Goal: Task Accomplishment & Management: Complete application form

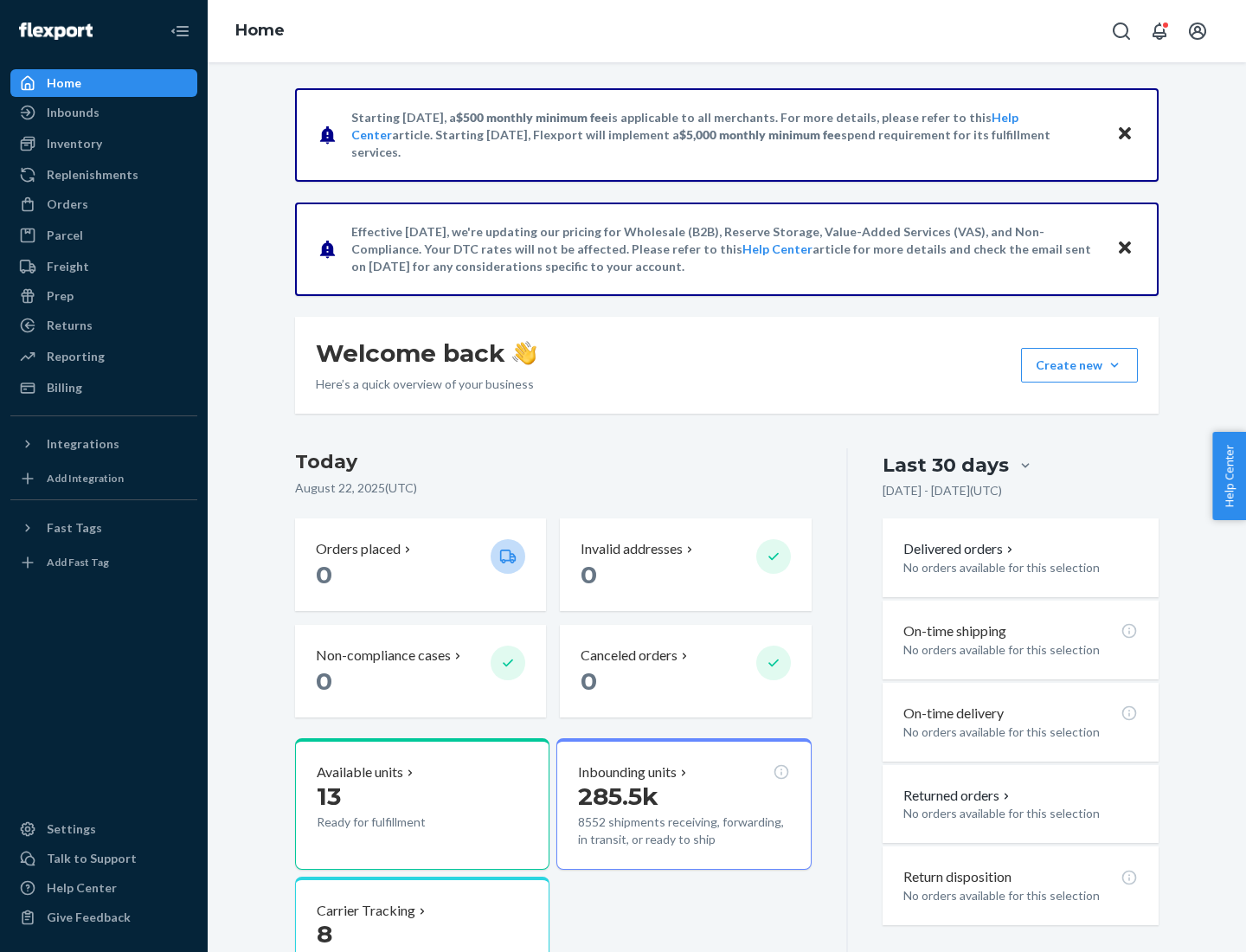
click at [1115, 365] on button "Create new Create new inbound Create new order Create new product" at bounding box center [1079, 366] width 117 height 35
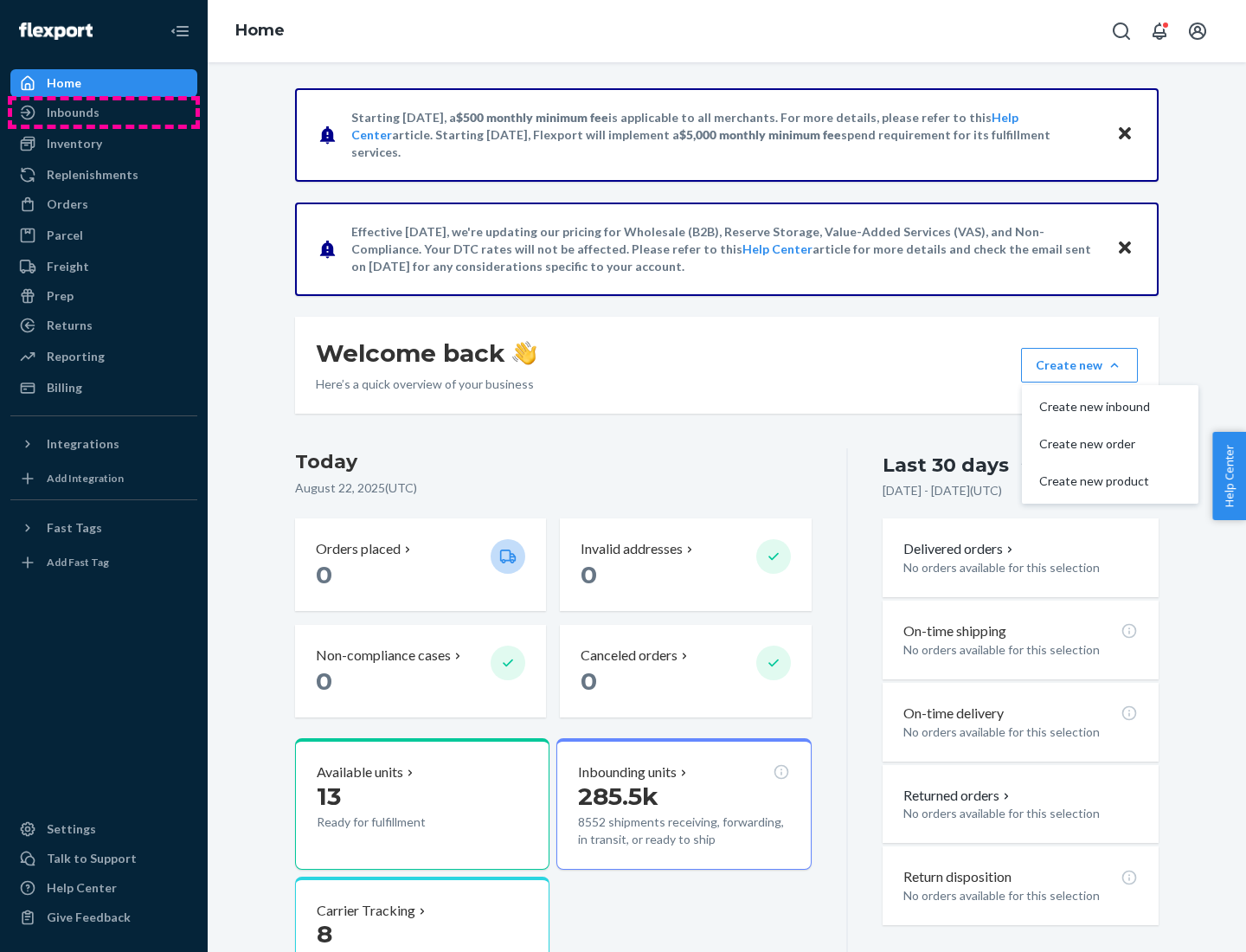
click at [104, 112] on div "Inbounds" at bounding box center [103, 112] width 183 height 24
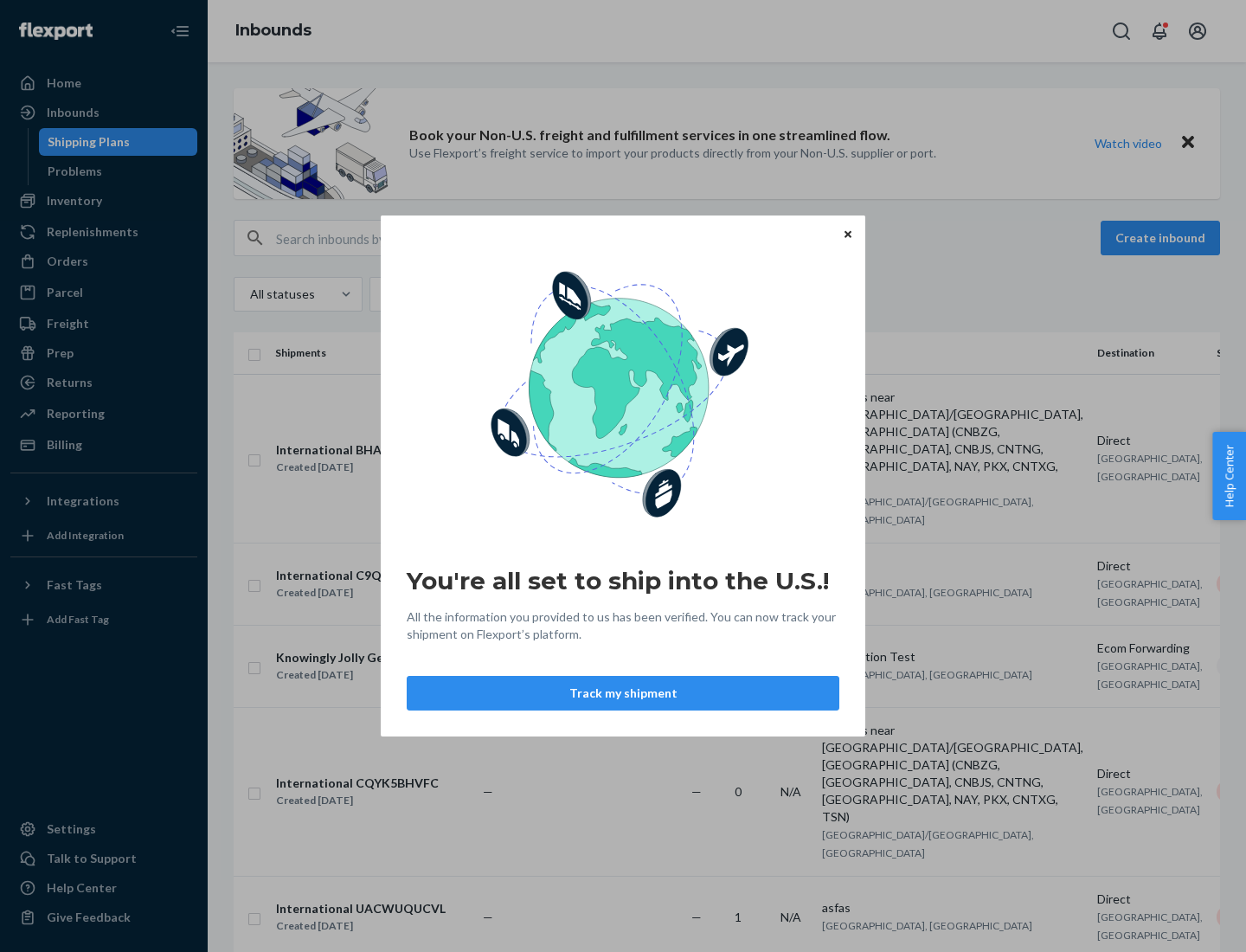
click at [847, 234] on icon "Close" at bounding box center [849, 234] width 7 height 7
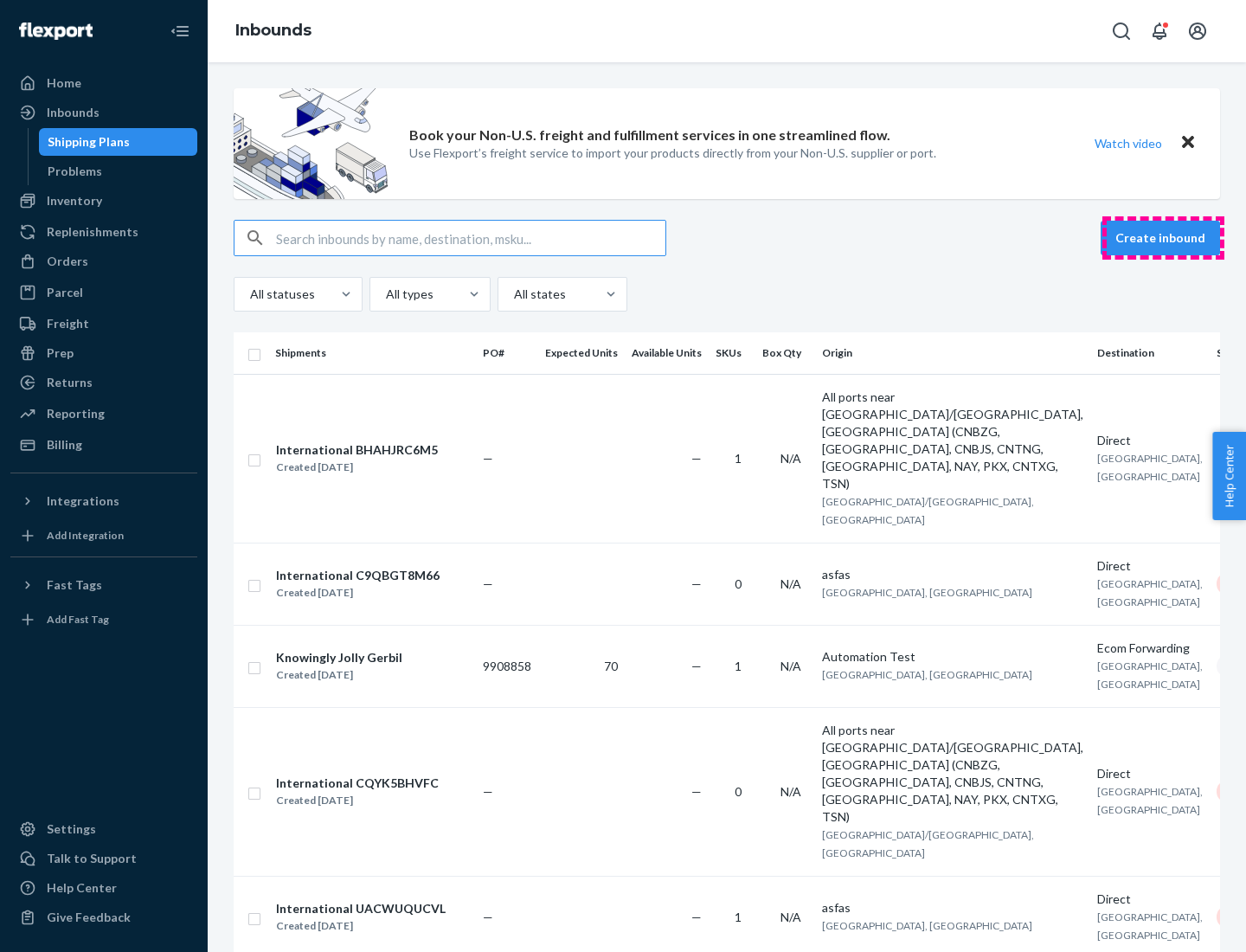
click at [1163, 238] on button "Create inbound" at bounding box center [1161, 238] width 120 height 35
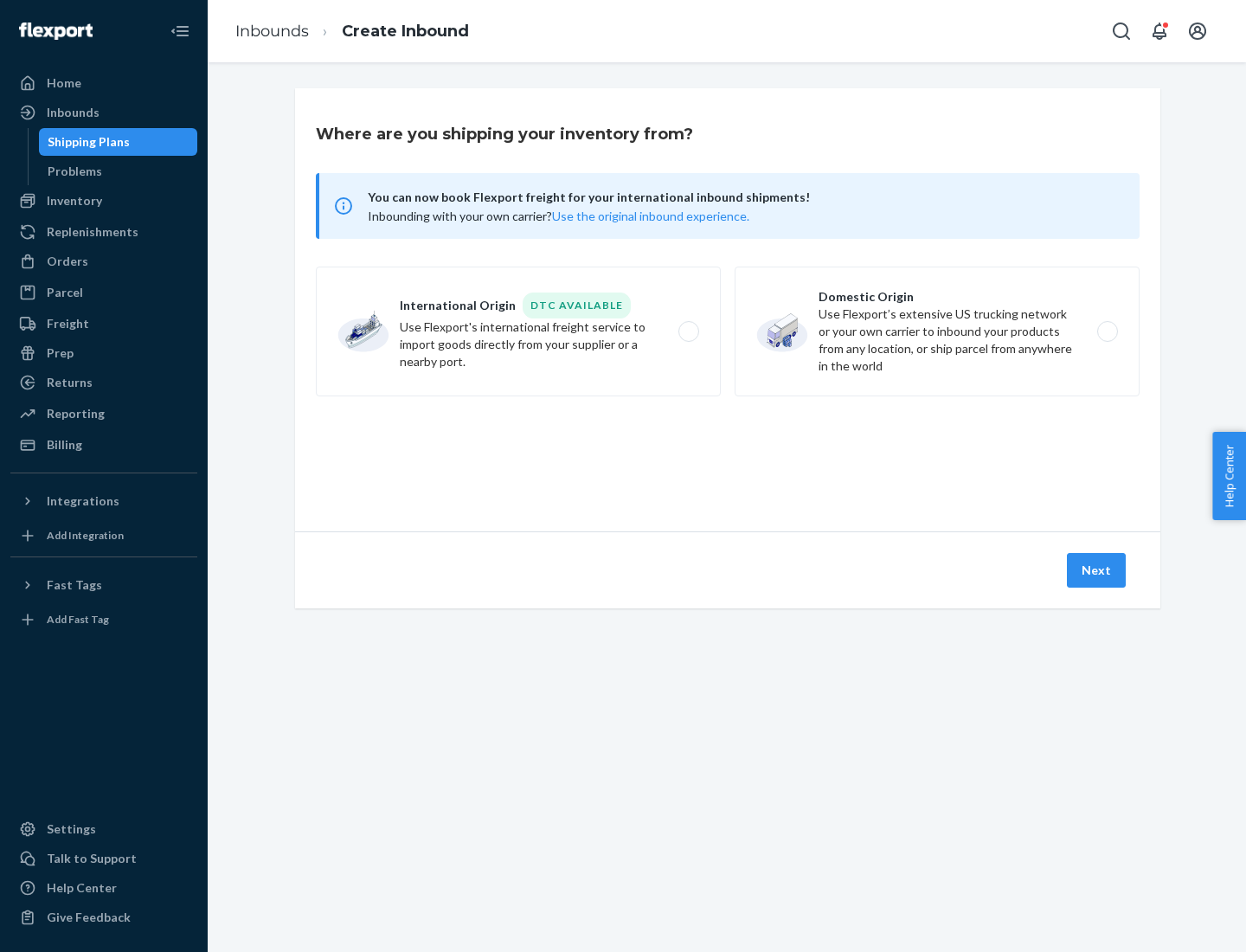
click at [937, 332] on label "Domestic Origin Use Flexport’s extensive US trucking network or your own carrie…" at bounding box center [937, 331] width 406 height 130
click at [1107, 332] on input "Domestic Origin Use Flexport’s extensive US trucking network or your own carrie…" at bounding box center [1112, 332] width 11 height 11
radio input "true"
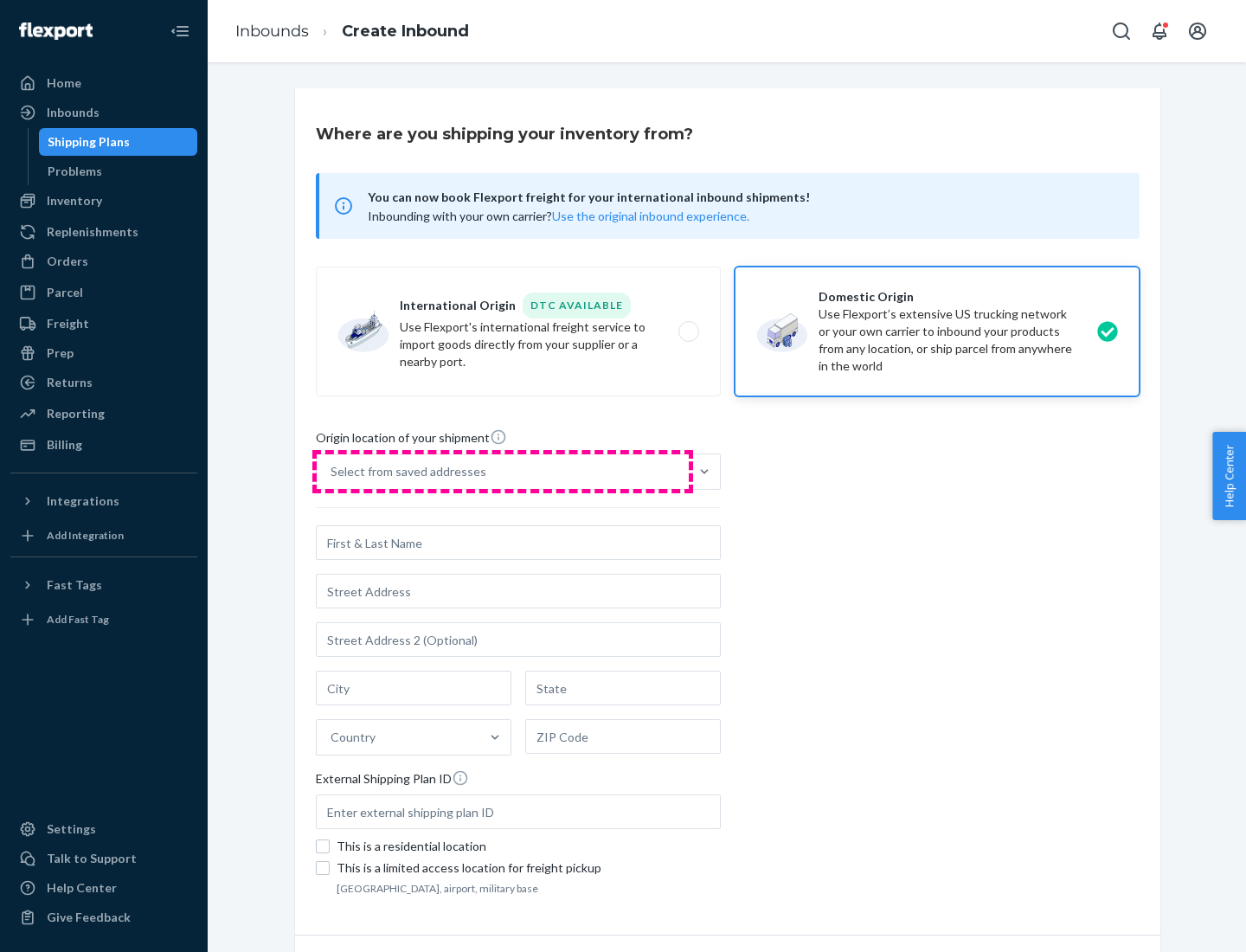
click at [503, 472] on div "Select from saved addresses" at bounding box center [503, 472] width 372 height 35
click at [333, 472] on input "Select from saved addresses" at bounding box center [332, 471] width 2 height 18
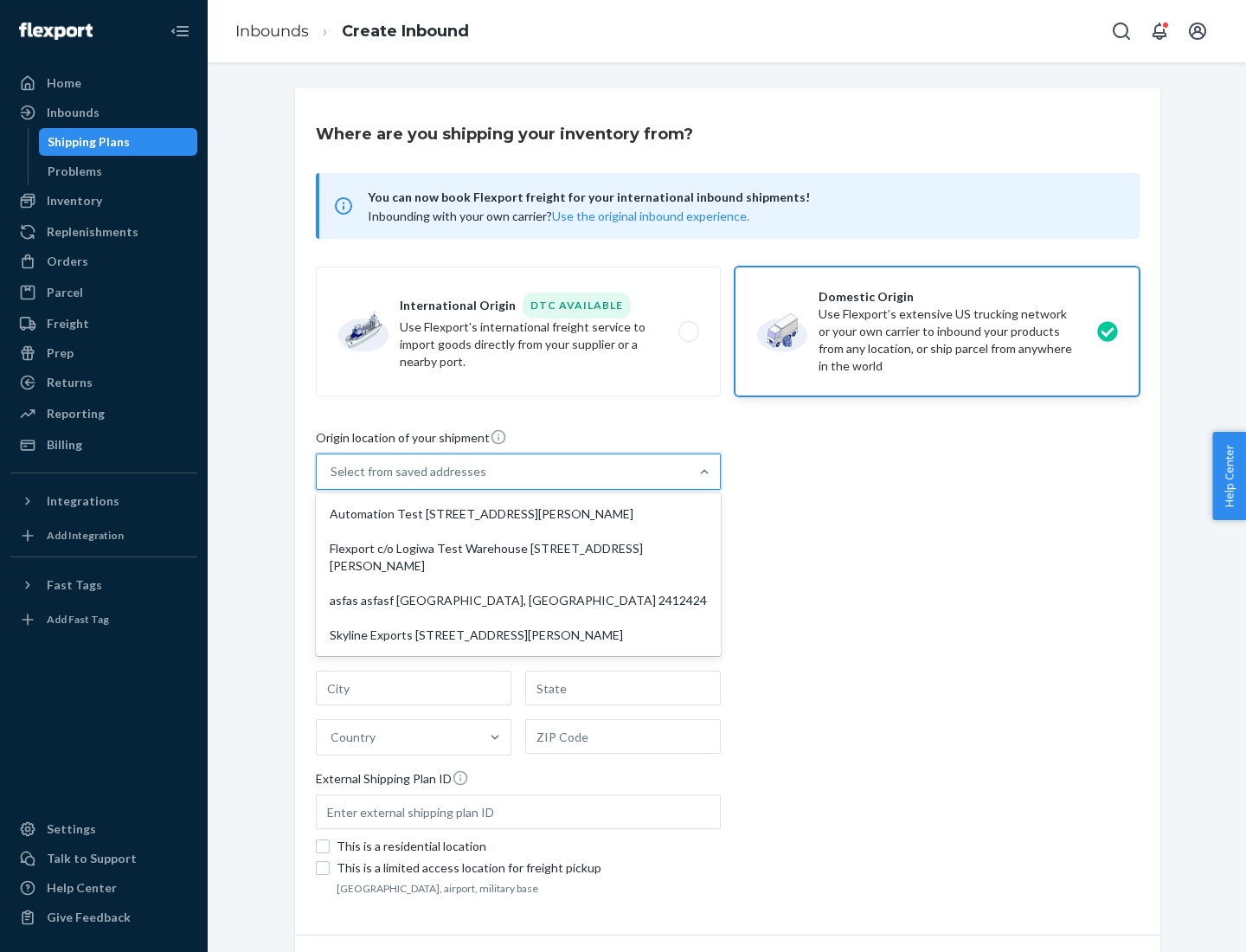
scroll to position [7, 0]
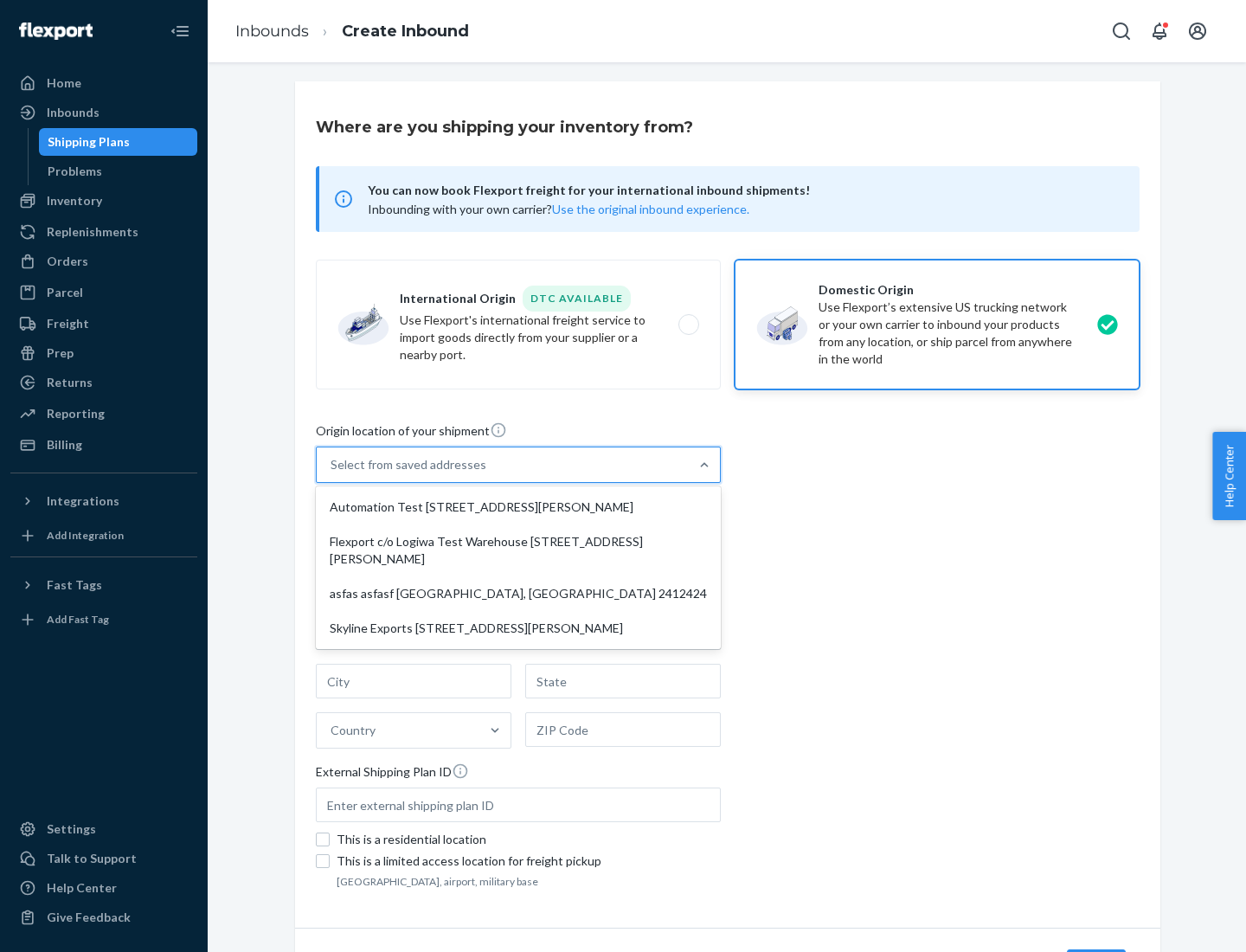
click at [519, 507] on div "Automation Test [STREET_ADDRESS][PERSON_NAME]" at bounding box center [519, 508] width 398 height 35
click at [333, 474] on input "option Automation Test [STREET_ADDRESS][PERSON_NAME] focused, 1 of 4. 4 results…" at bounding box center [332, 464] width 2 height 18
type input "Automation Test"
type input "9th Floor"
type input "[GEOGRAPHIC_DATA]"
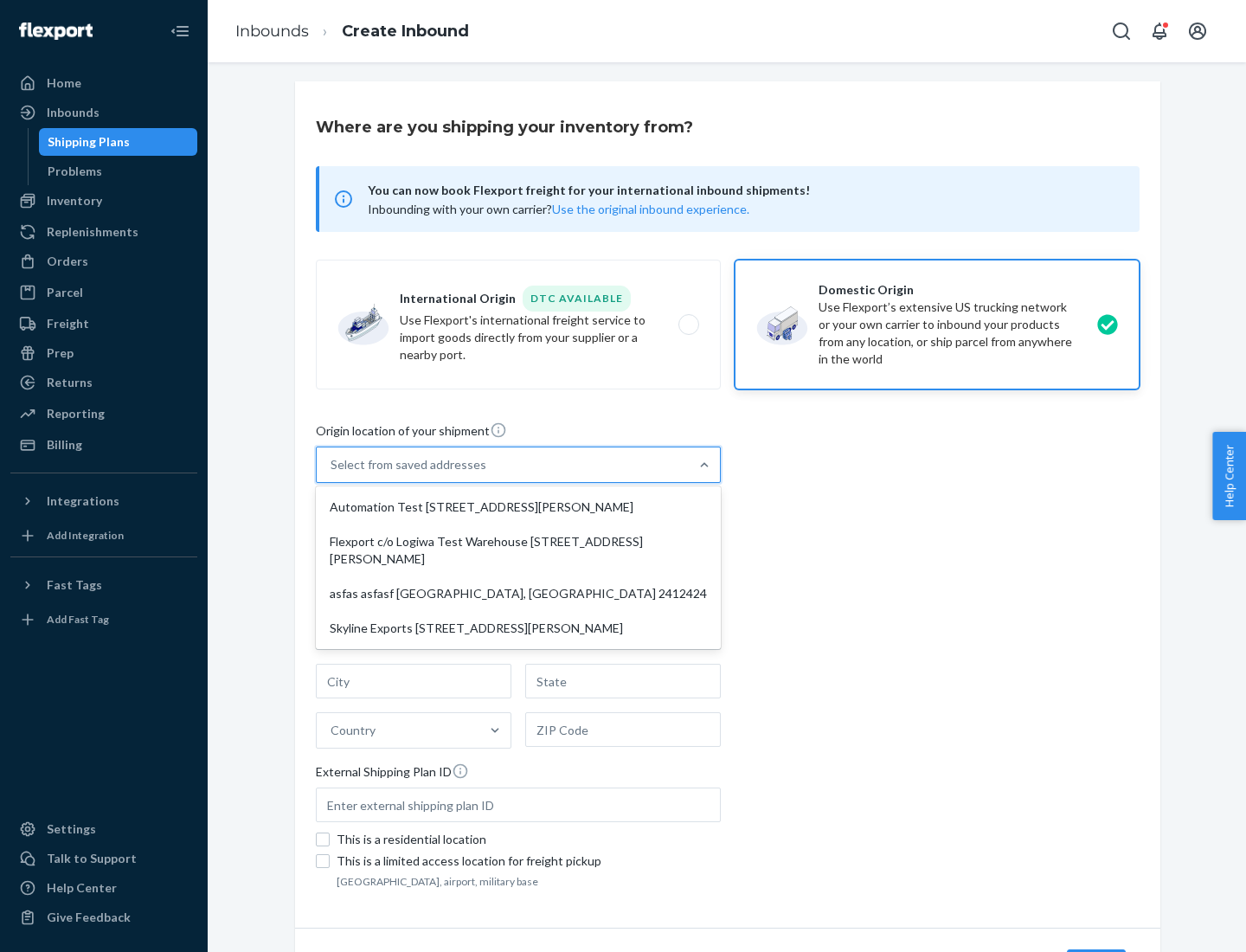
type input "CA"
type input "94104"
type input "[STREET_ADDRESS][PERSON_NAME]"
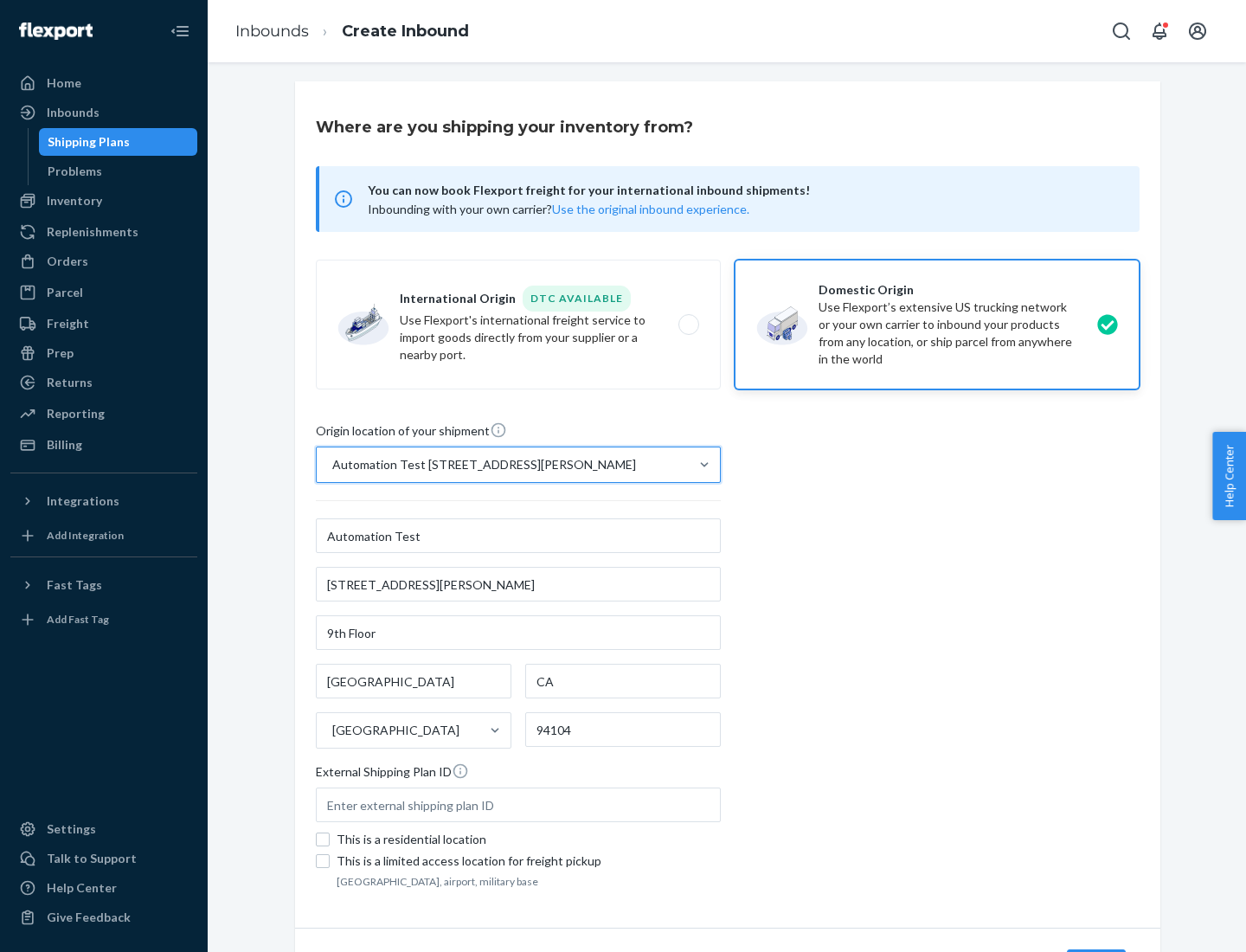
scroll to position [101, 0]
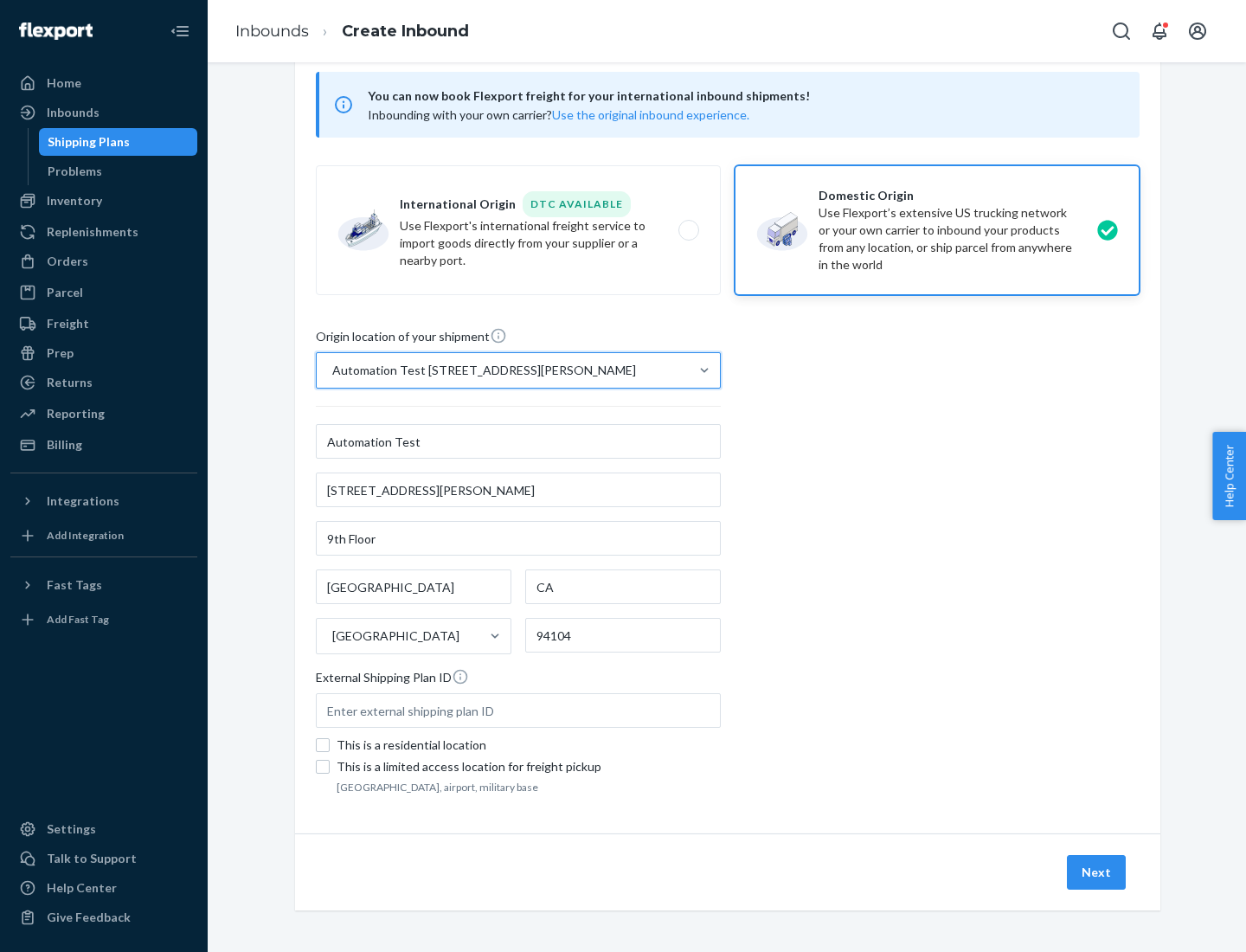
click at [1098, 873] on button "Next" at bounding box center [1097, 873] width 59 height 35
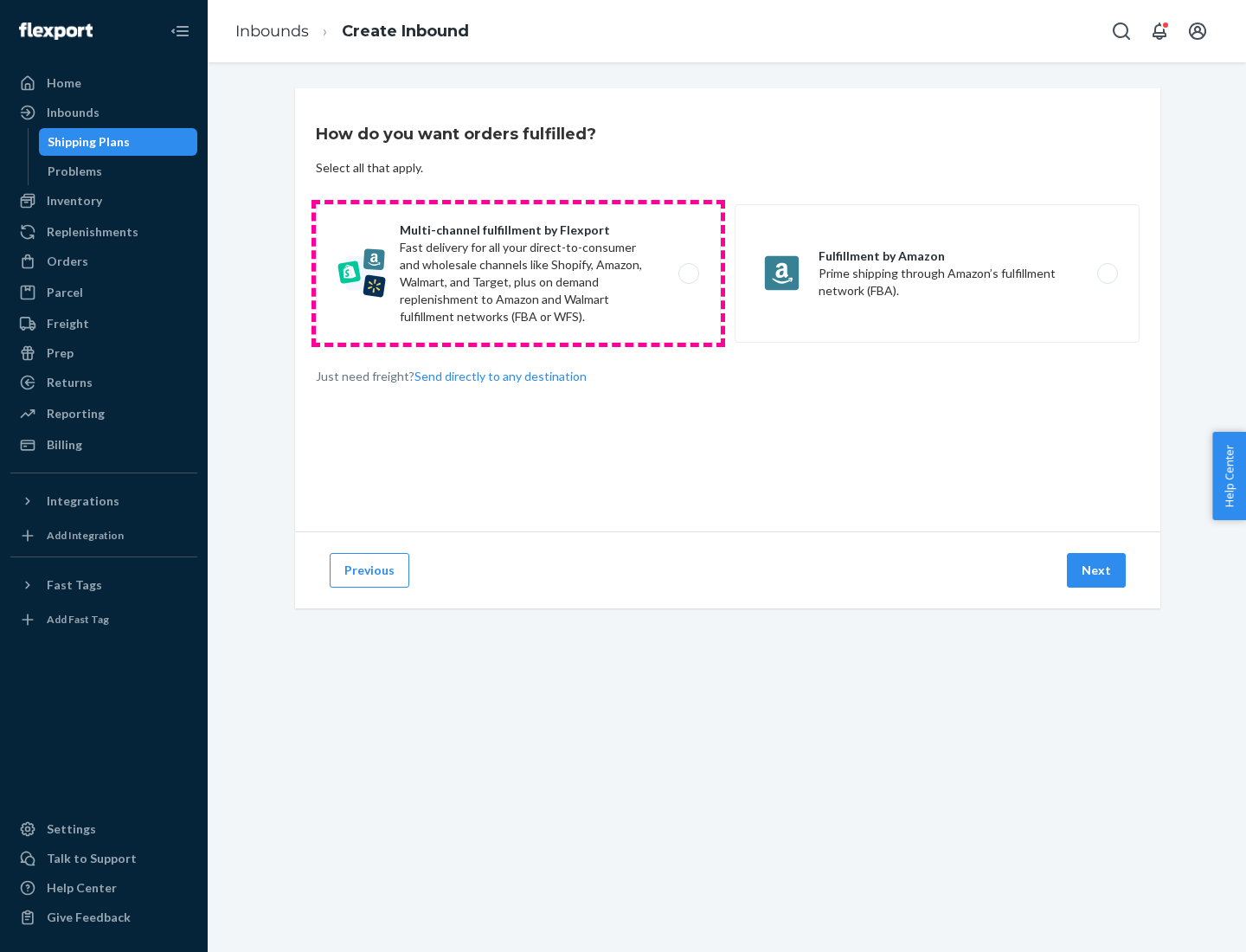
click at [519, 274] on label "Multi-channel fulfillment by Flexport Fast delivery for all your direct-to-cons…" at bounding box center [519, 274] width 406 height 138
click at [688, 274] on input "Multi-channel fulfillment by Flexport Fast delivery for all your direct-to-cons…" at bounding box center [694, 274] width 11 height 11
radio input "true"
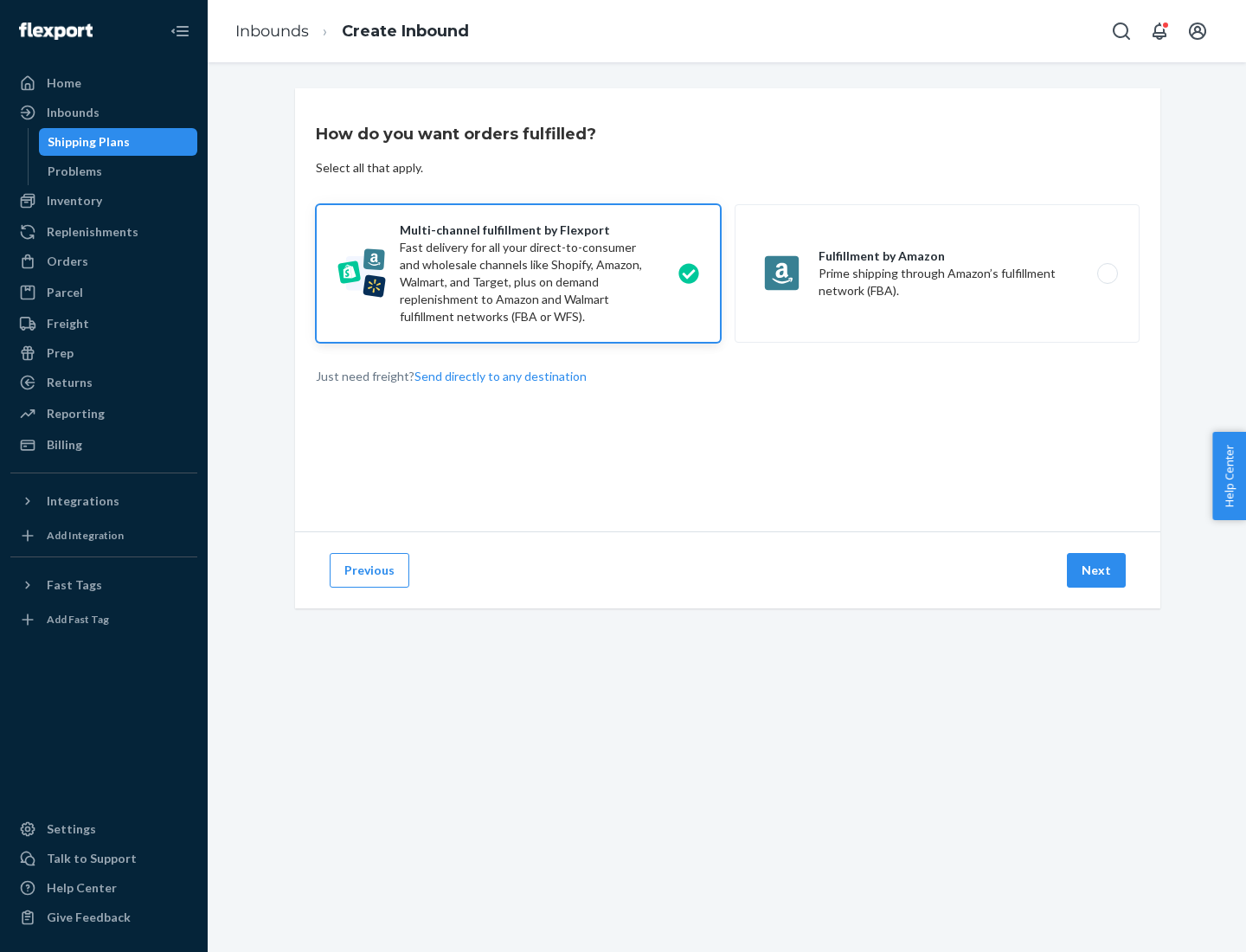
click at [1098, 570] on button "Next" at bounding box center [1097, 570] width 59 height 35
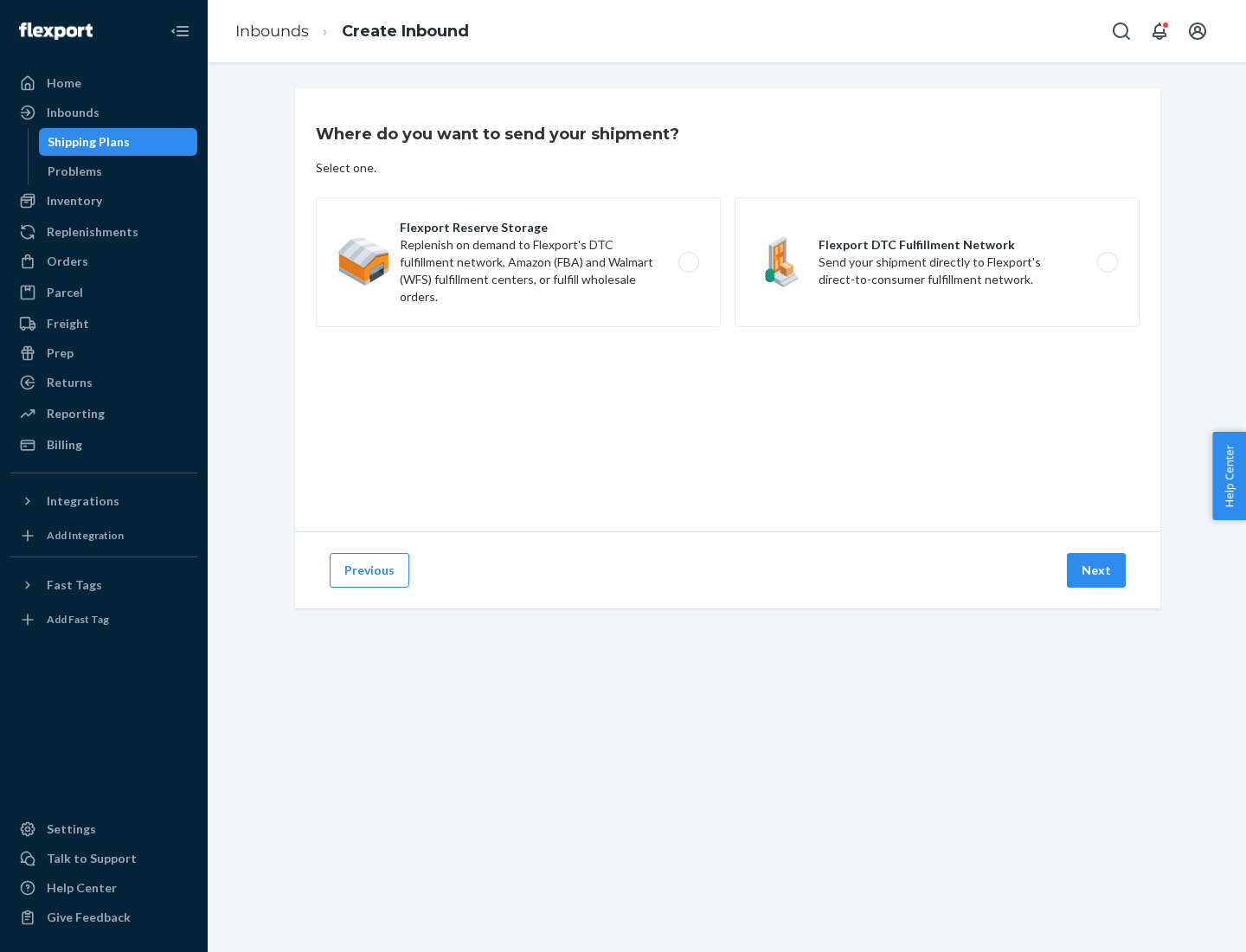
click at [519, 263] on label "Flexport Reserve Storage Replenish on demand to Flexport's DTC fulfillment netw…" at bounding box center [519, 262] width 406 height 130
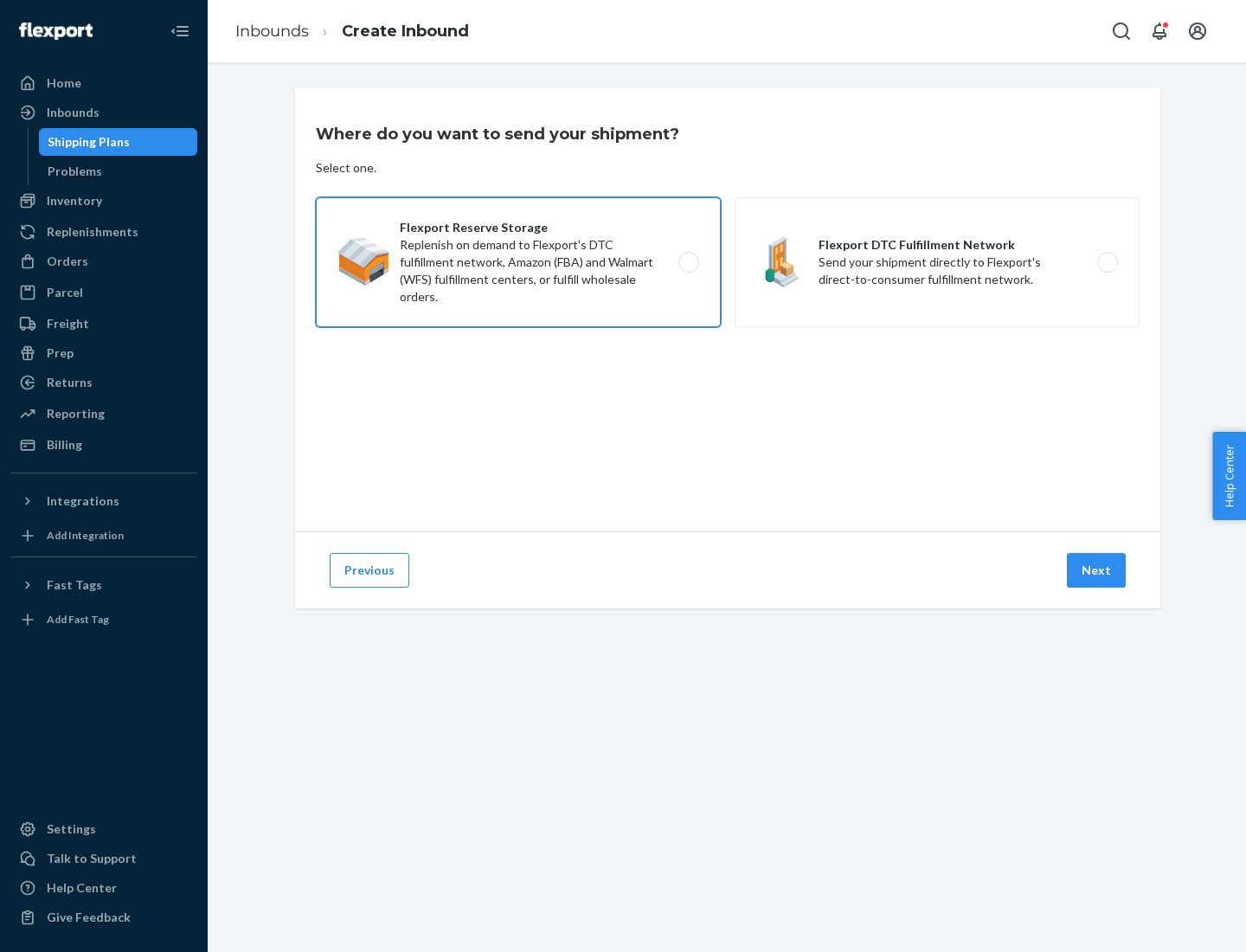
click at [688, 263] on input "Flexport Reserve Storage Replenish on demand to Flexport's DTC fulfillment netw…" at bounding box center [694, 263] width 11 height 11
radio input "true"
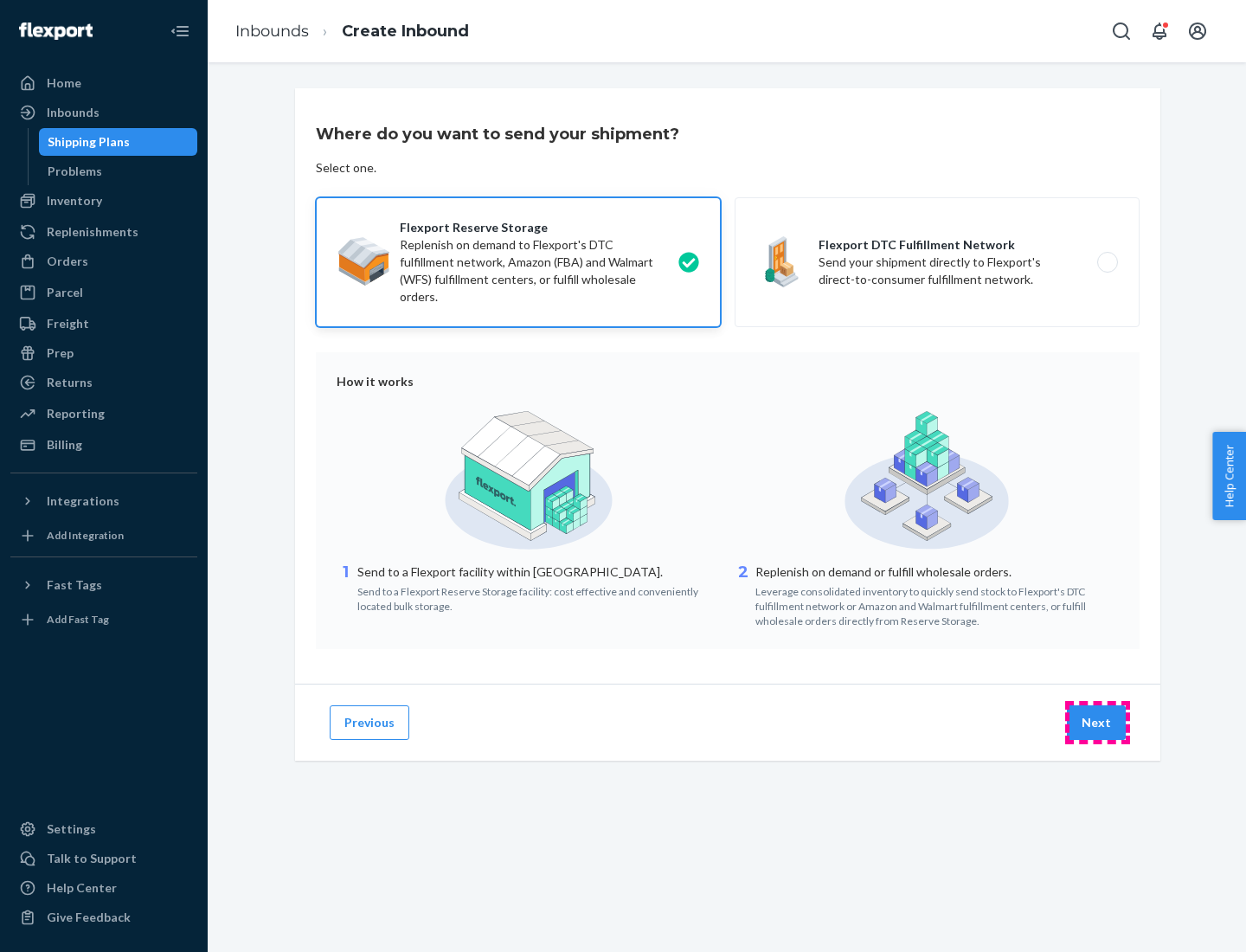
click at [1098, 723] on button "Next" at bounding box center [1097, 723] width 59 height 35
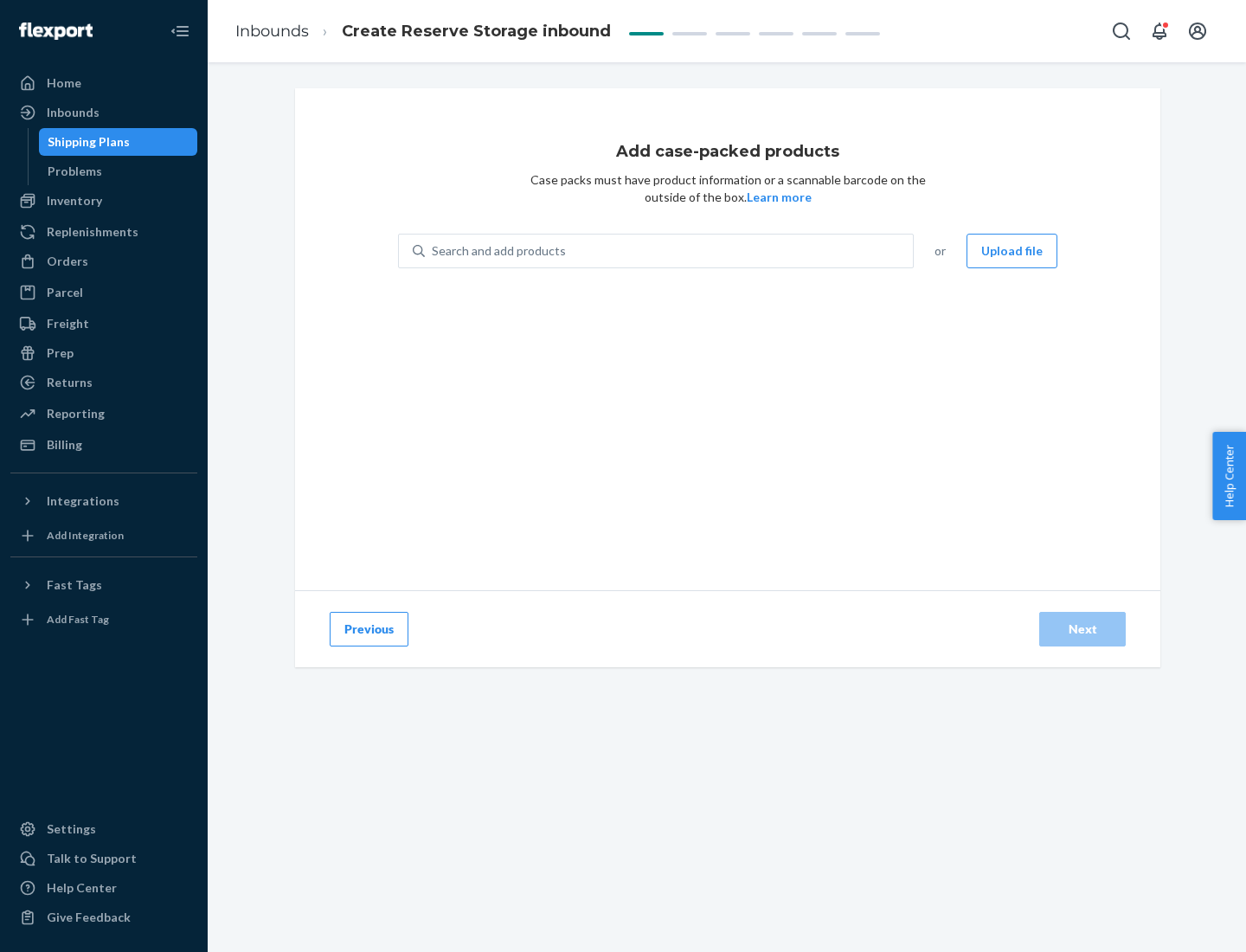
click at [670, 251] on div "Search and add products" at bounding box center [669, 251] width 488 height 31
click at [434, 251] on input "Search and add products" at bounding box center [433, 251] width 2 height 18
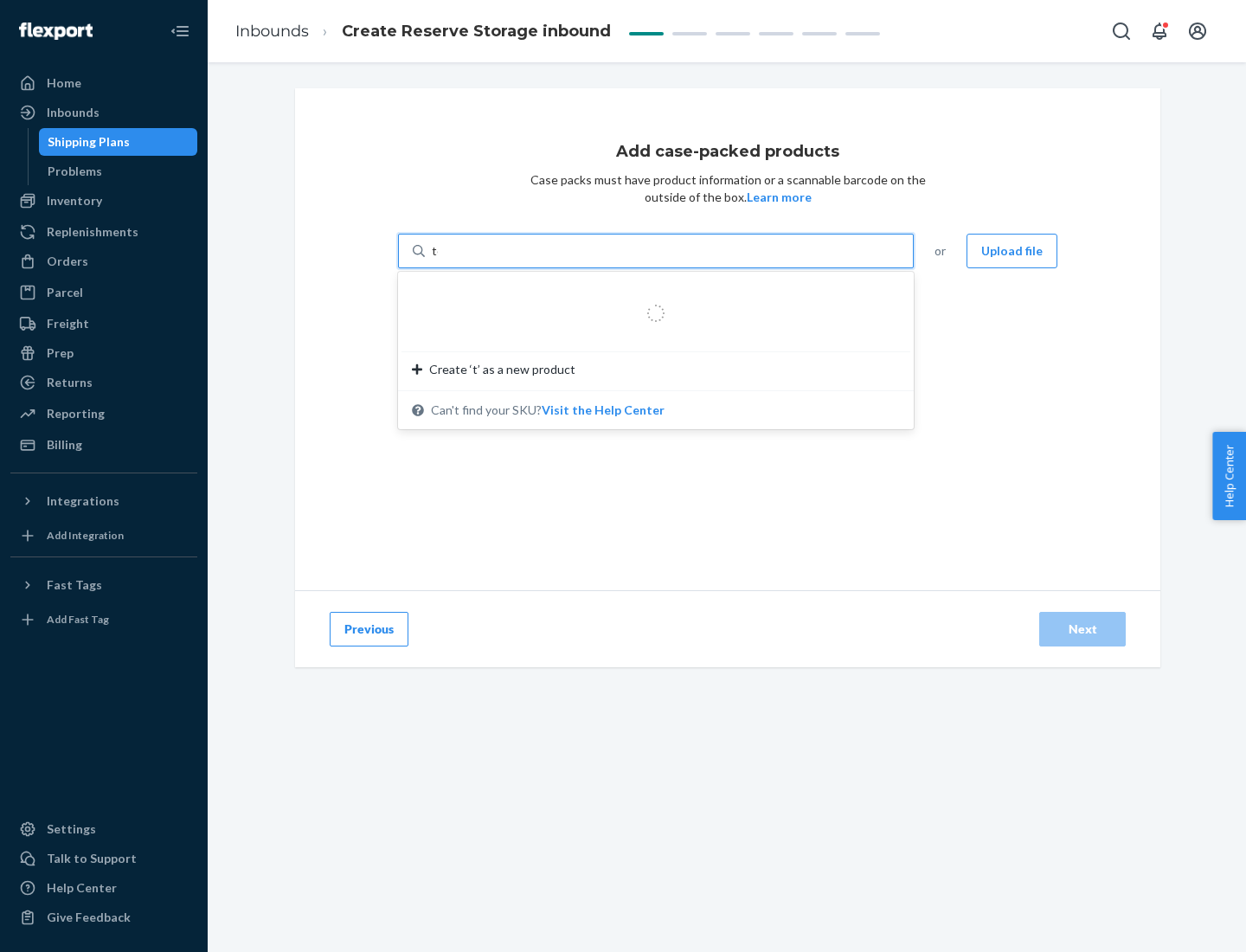
type input "test-syn"
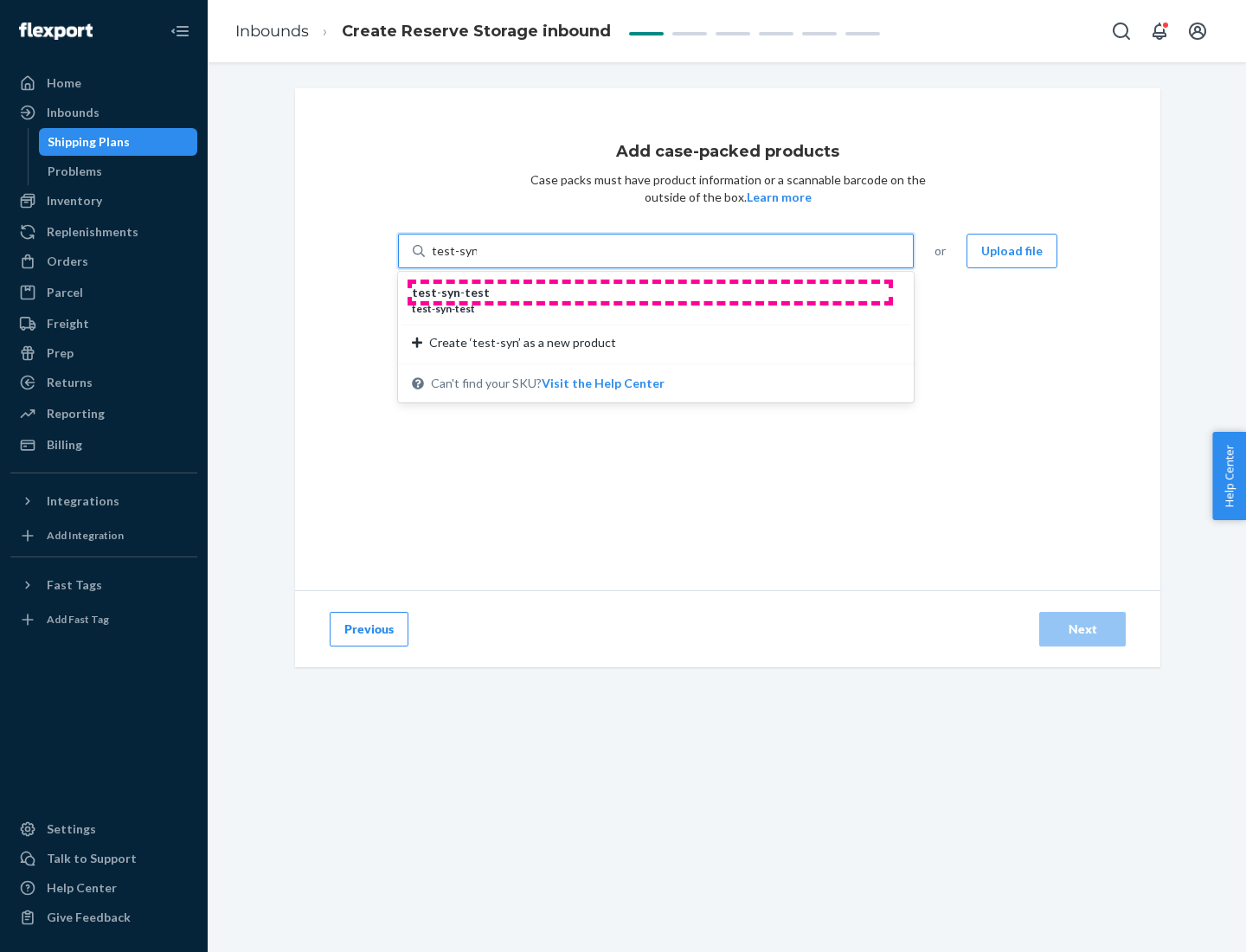
click at [650, 292] on div "test - syn - test" at bounding box center [649, 292] width 475 height 18
click at [476, 260] on input "test-syn" at bounding box center [454, 251] width 45 height 18
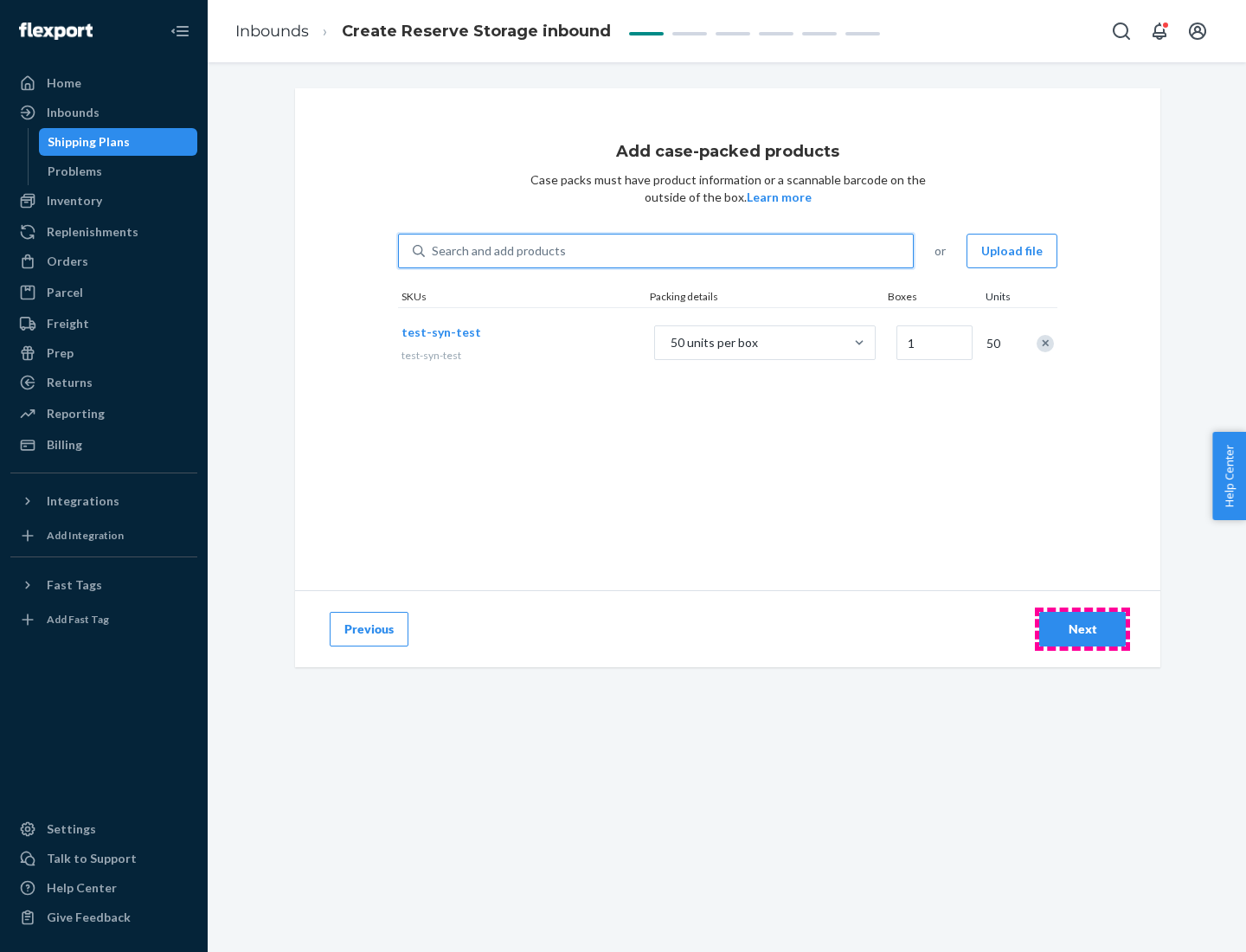
click at [1083, 629] on div "Next" at bounding box center [1083, 629] width 57 height 18
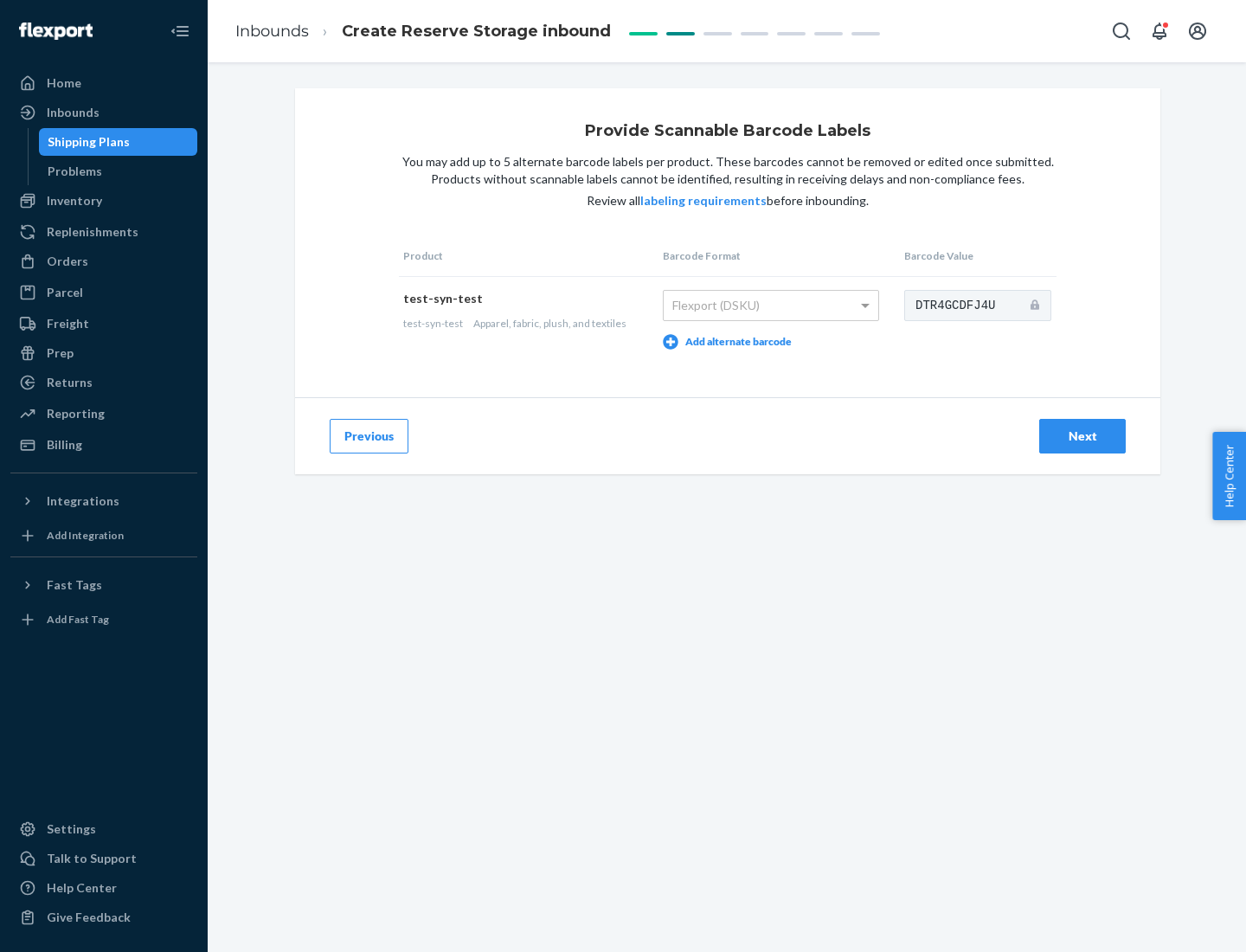
click at [1083, 435] on div "Next" at bounding box center [1083, 436] width 57 height 18
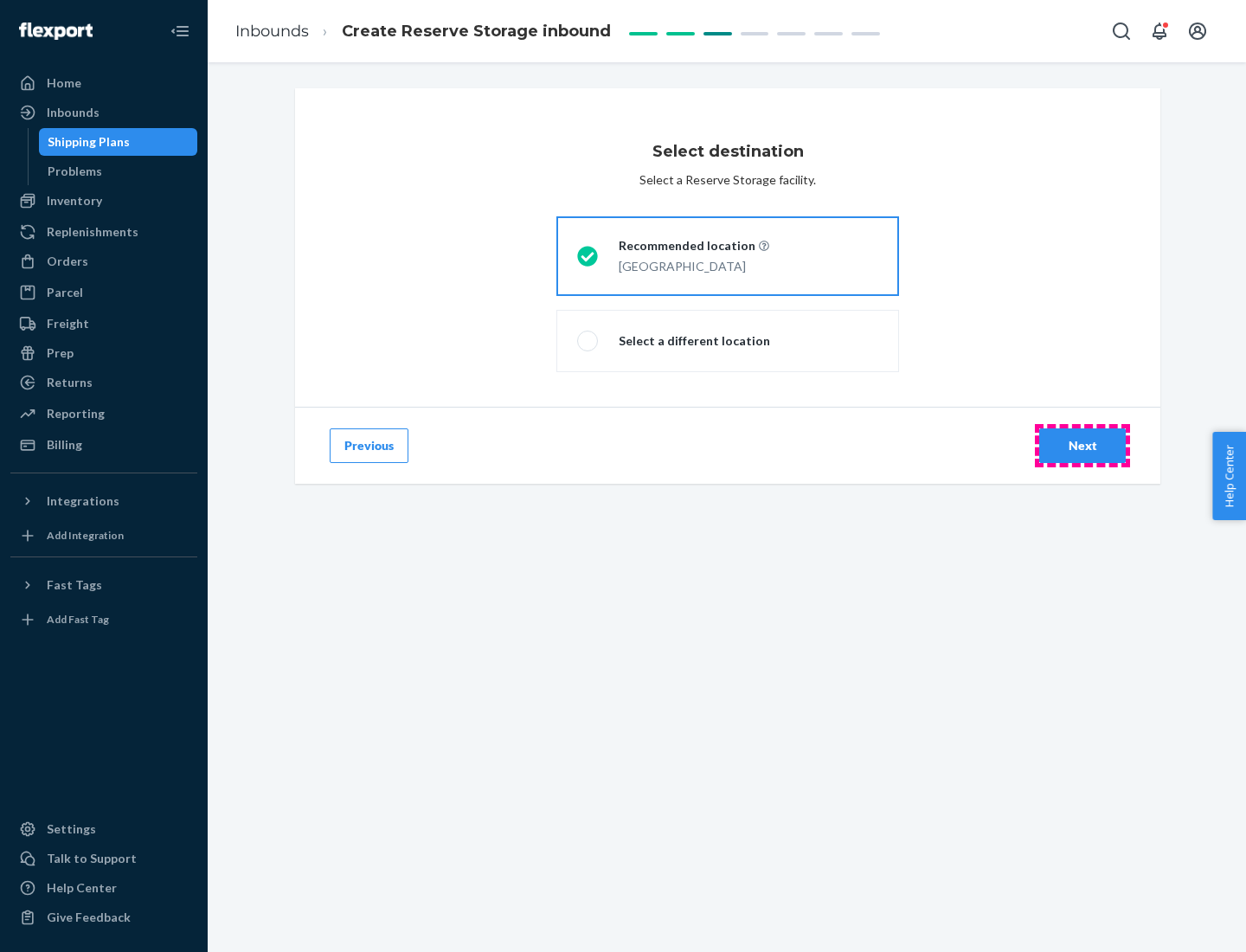
click at [1083, 446] on div "Next" at bounding box center [1083, 445] width 57 height 18
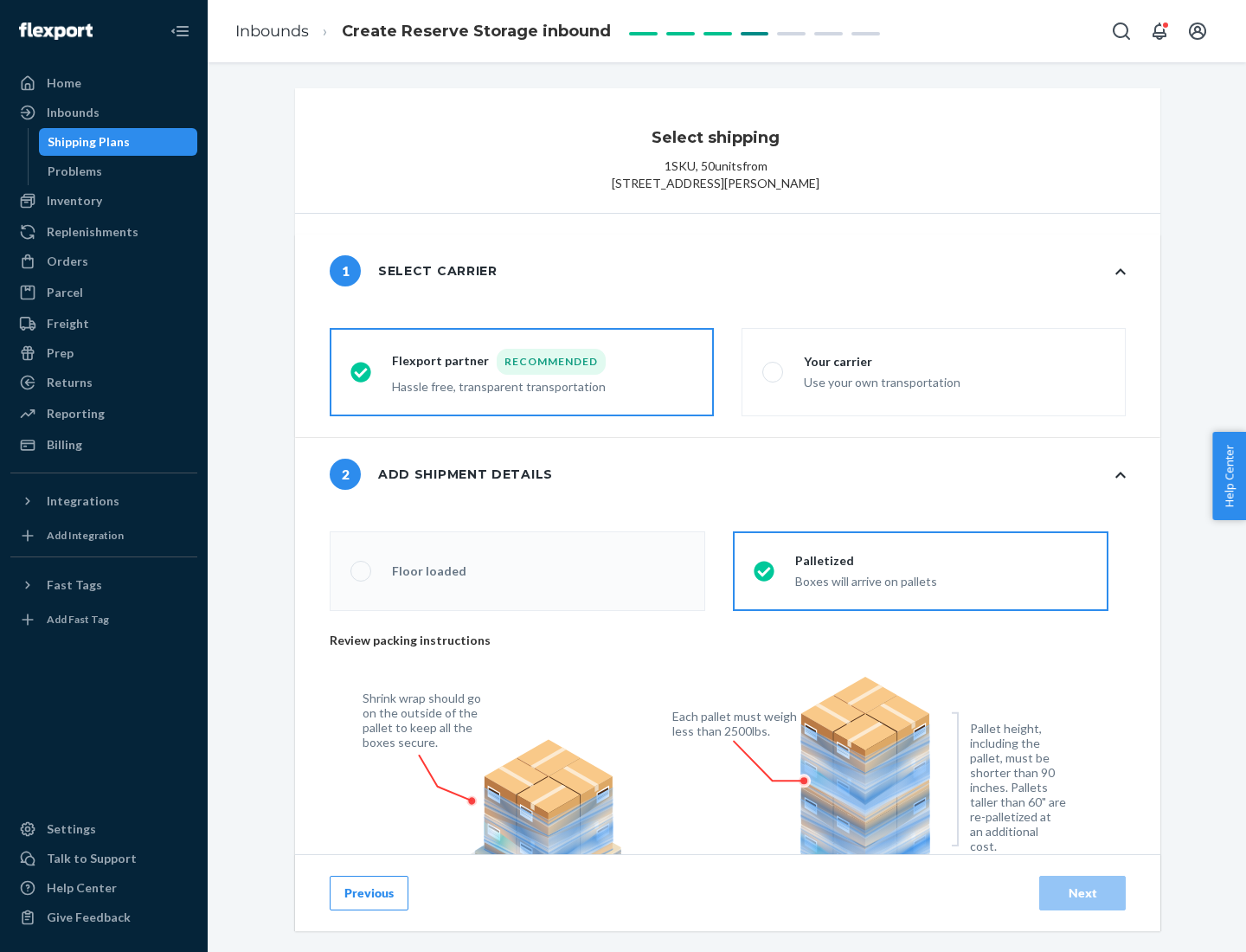
radio input "false"
type input "1"
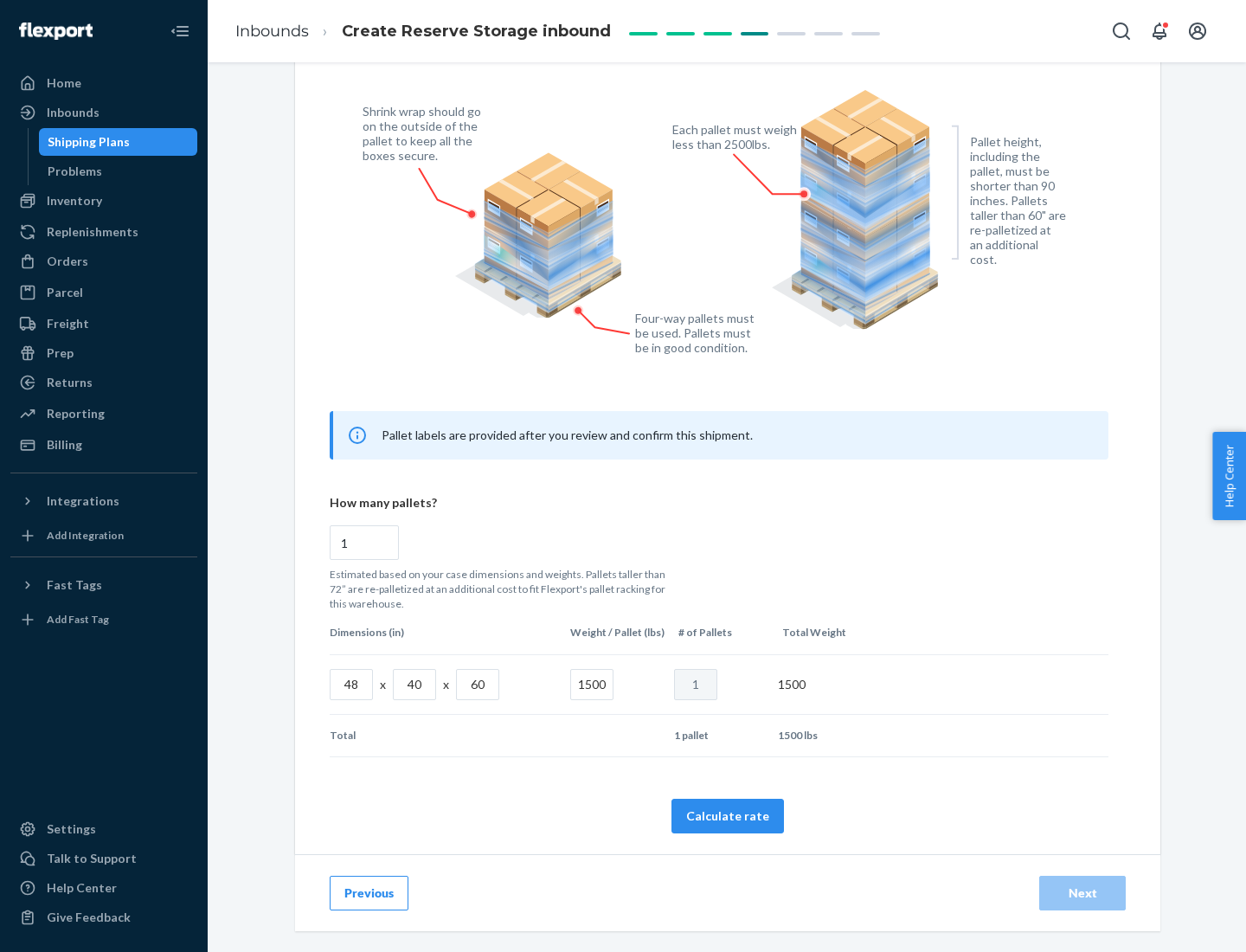
click at [728, 816] on button "Calculate rate" at bounding box center [728, 817] width 112 height 35
radio input "false"
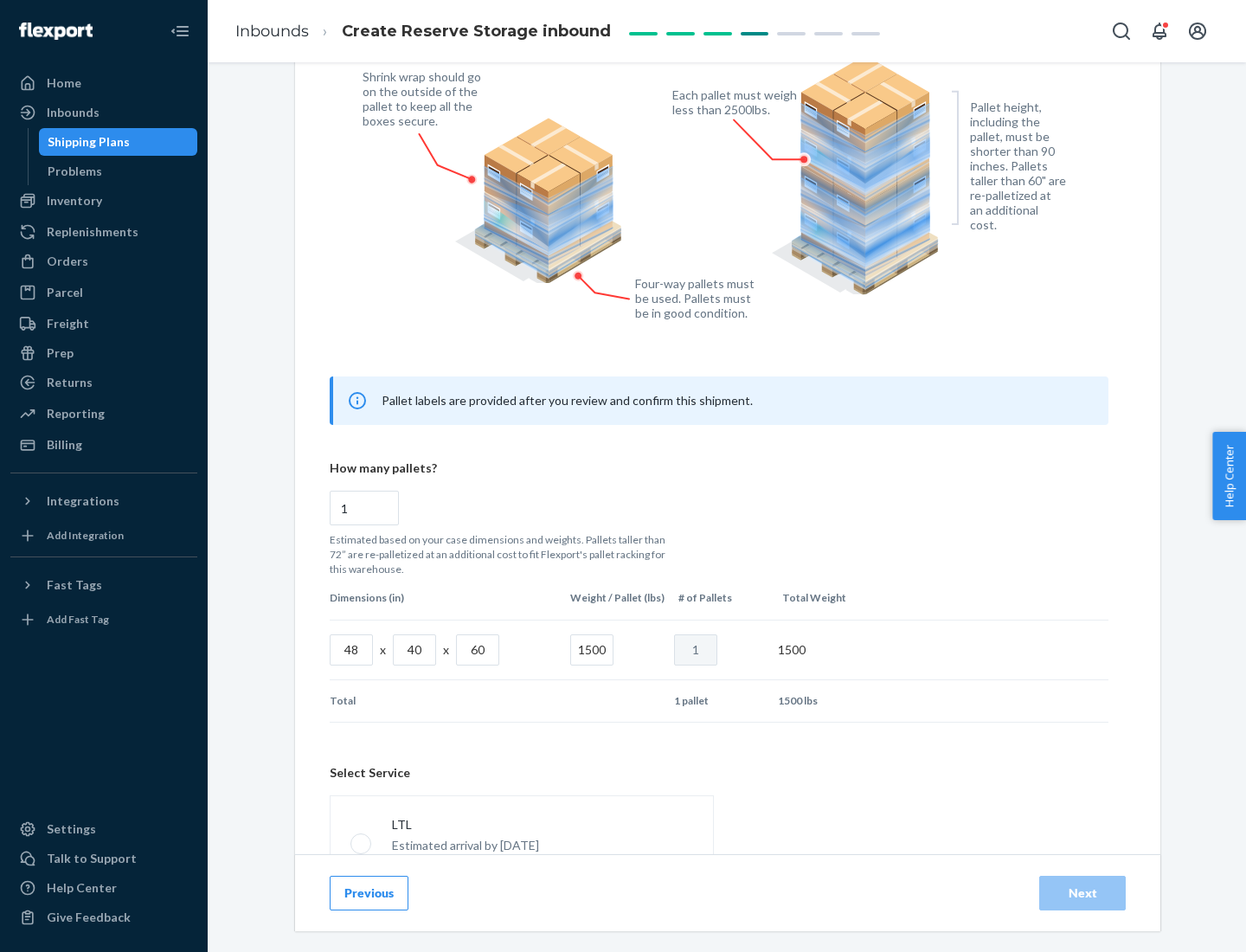
scroll to position [765, 0]
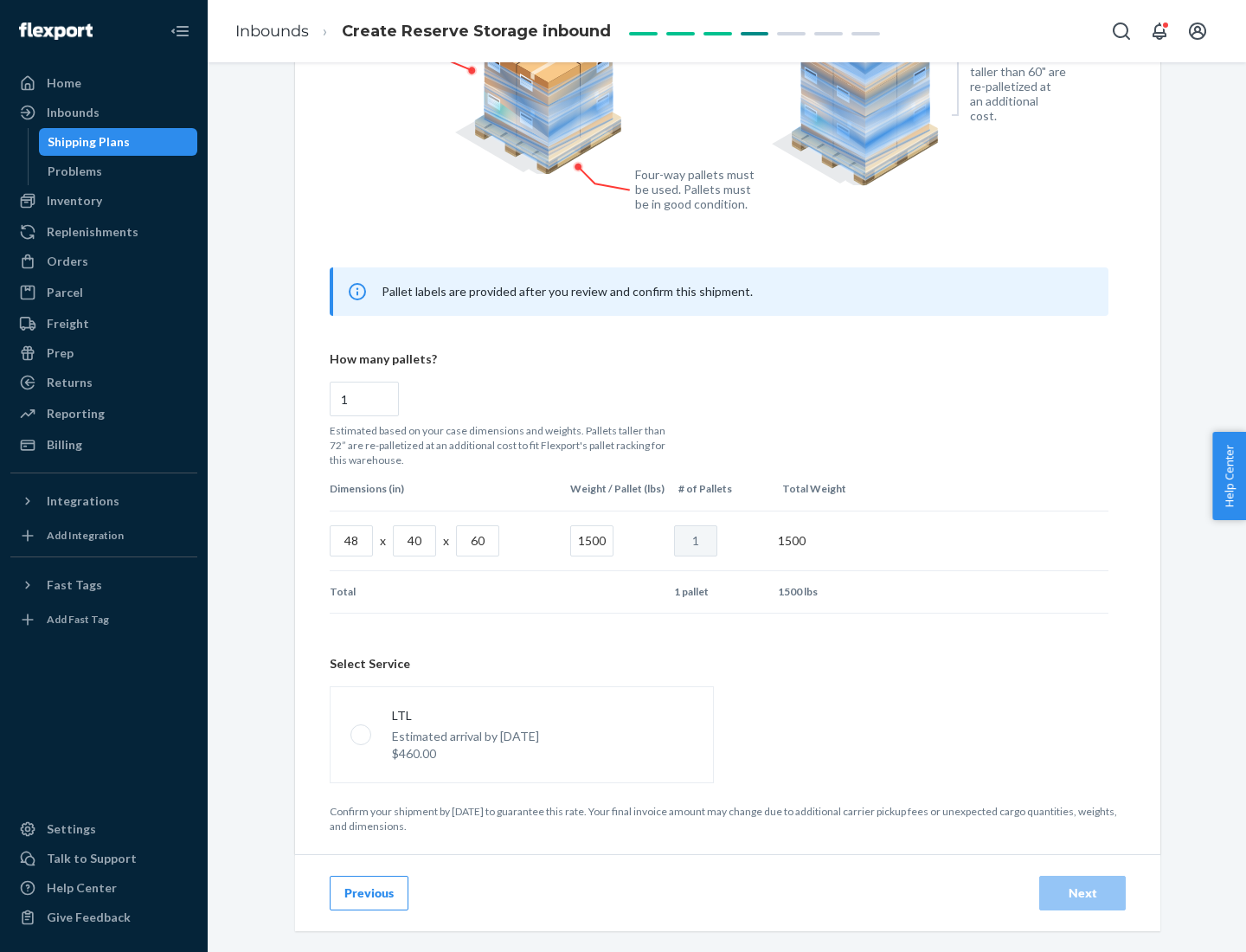
click at [521, 734] on p "Estimated arrival by [DATE]" at bounding box center [465, 736] width 147 height 18
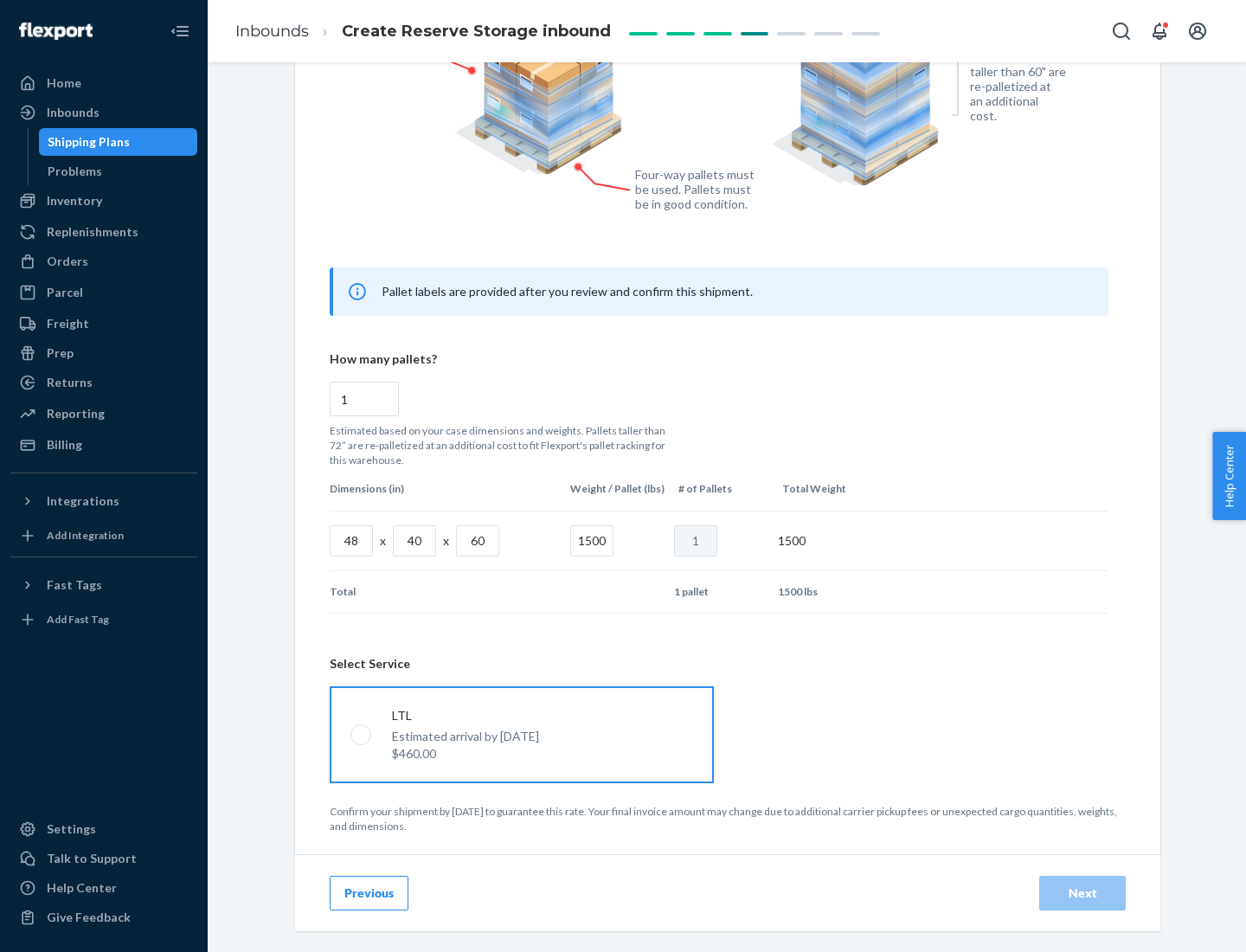
click at [362, 734] on input "LTL Estimated arrival by [DATE] $460.00" at bounding box center [356, 735] width 11 height 11
radio input "true"
radio input "false"
click at [1083, 892] on div "Next" at bounding box center [1083, 893] width 57 height 18
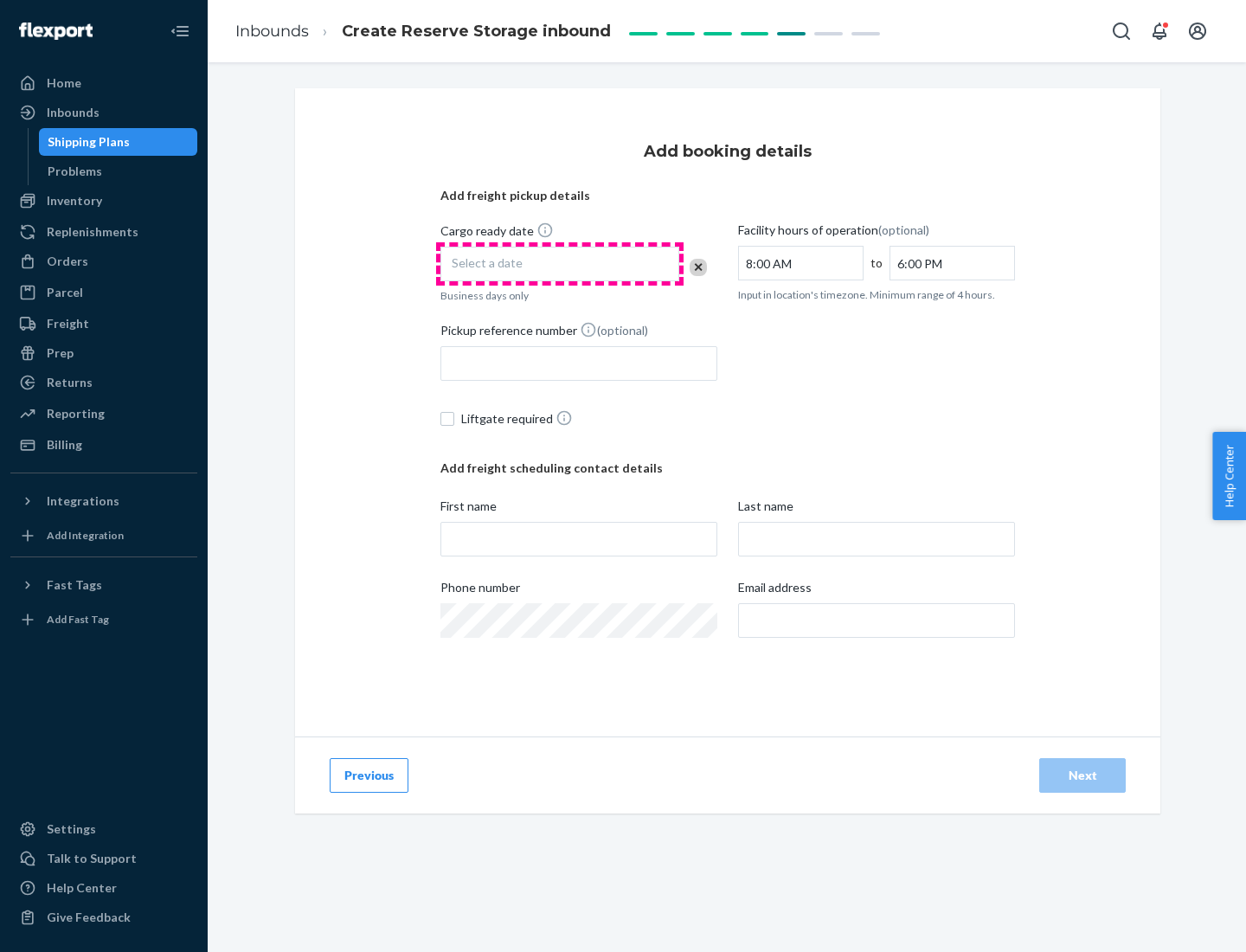
click at [560, 264] on div "Select a date" at bounding box center [559, 264] width 239 height 35
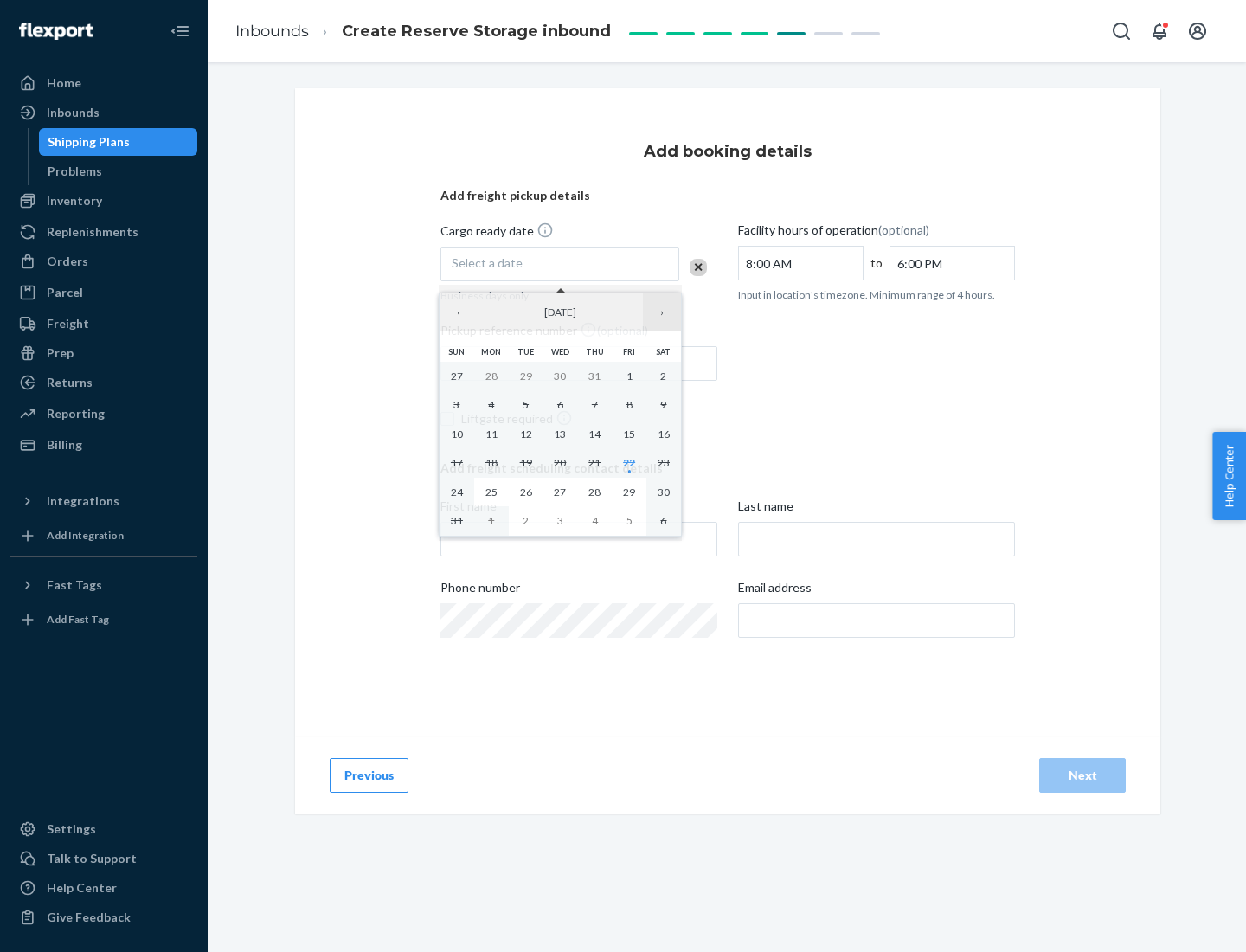
click at [662, 312] on button "›" at bounding box center [662, 311] width 38 height 38
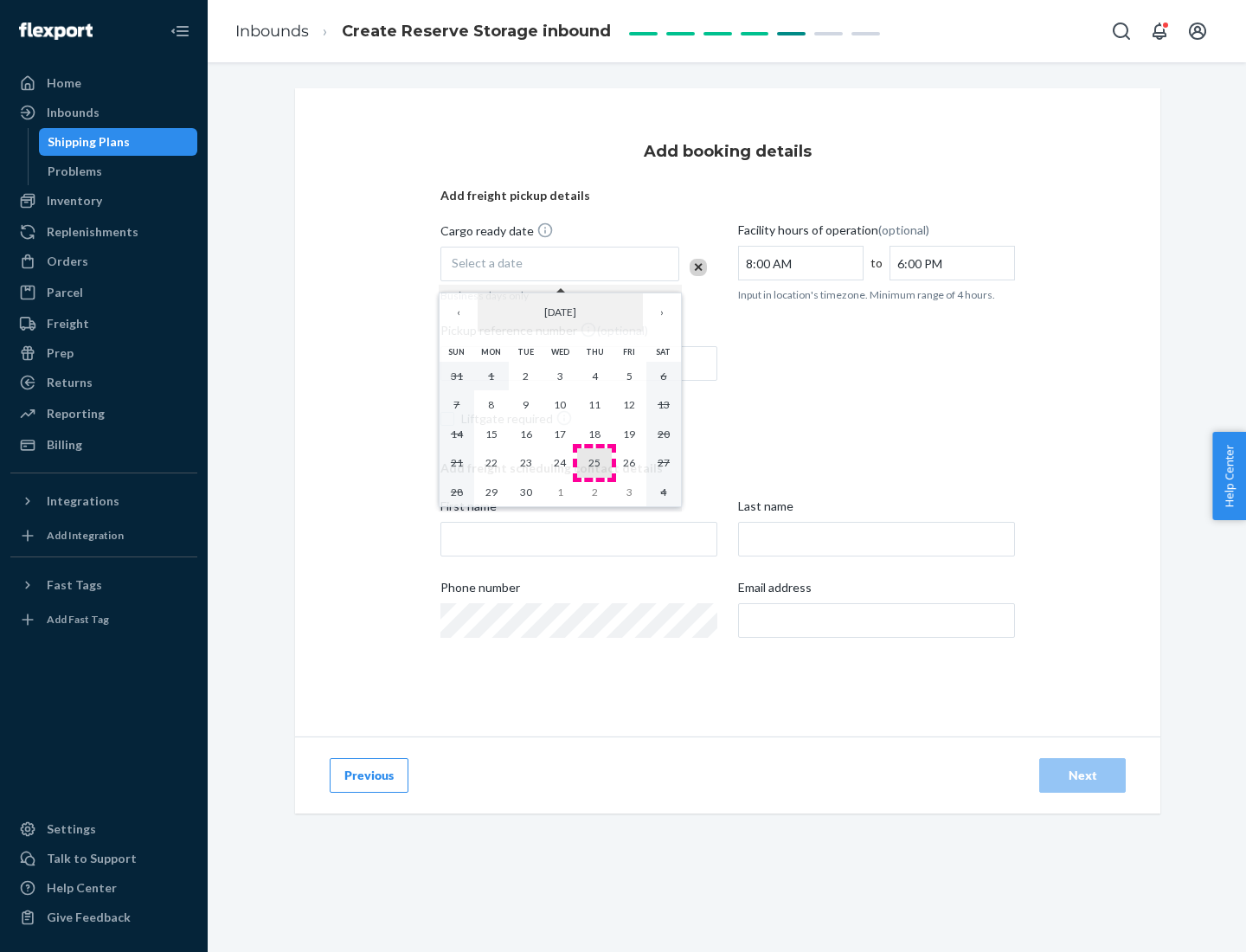
click at [594, 463] on abbr "25" at bounding box center [594, 463] width 12 height 13
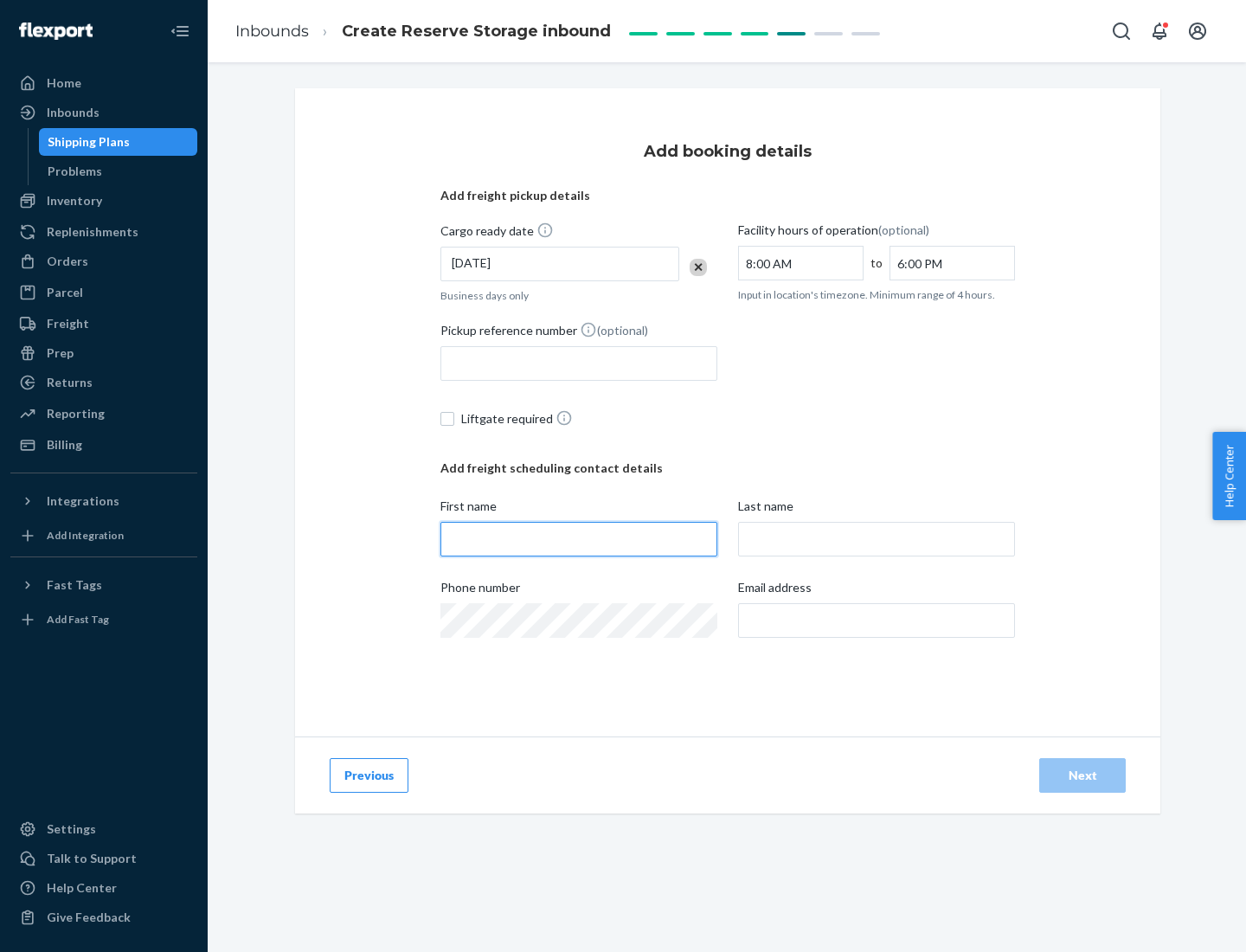
click at [579, 539] on input "First name" at bounding box center [579, 539] width 277 height 35
type input "[PERSON_NAME]"
click at [876, 539] on input "Last name" at bounding box center [876, 539] width 277 height 35
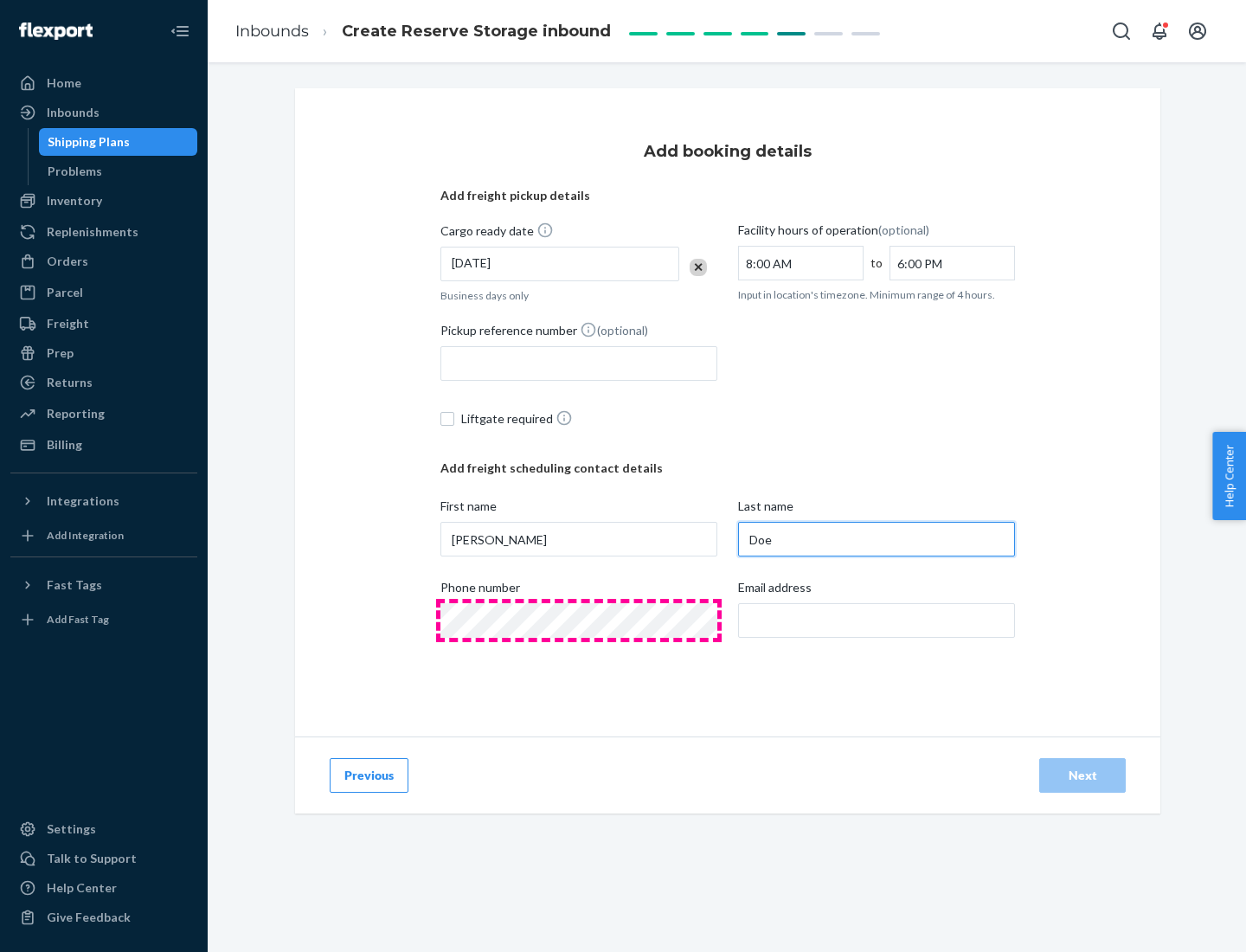
type input "Doe"
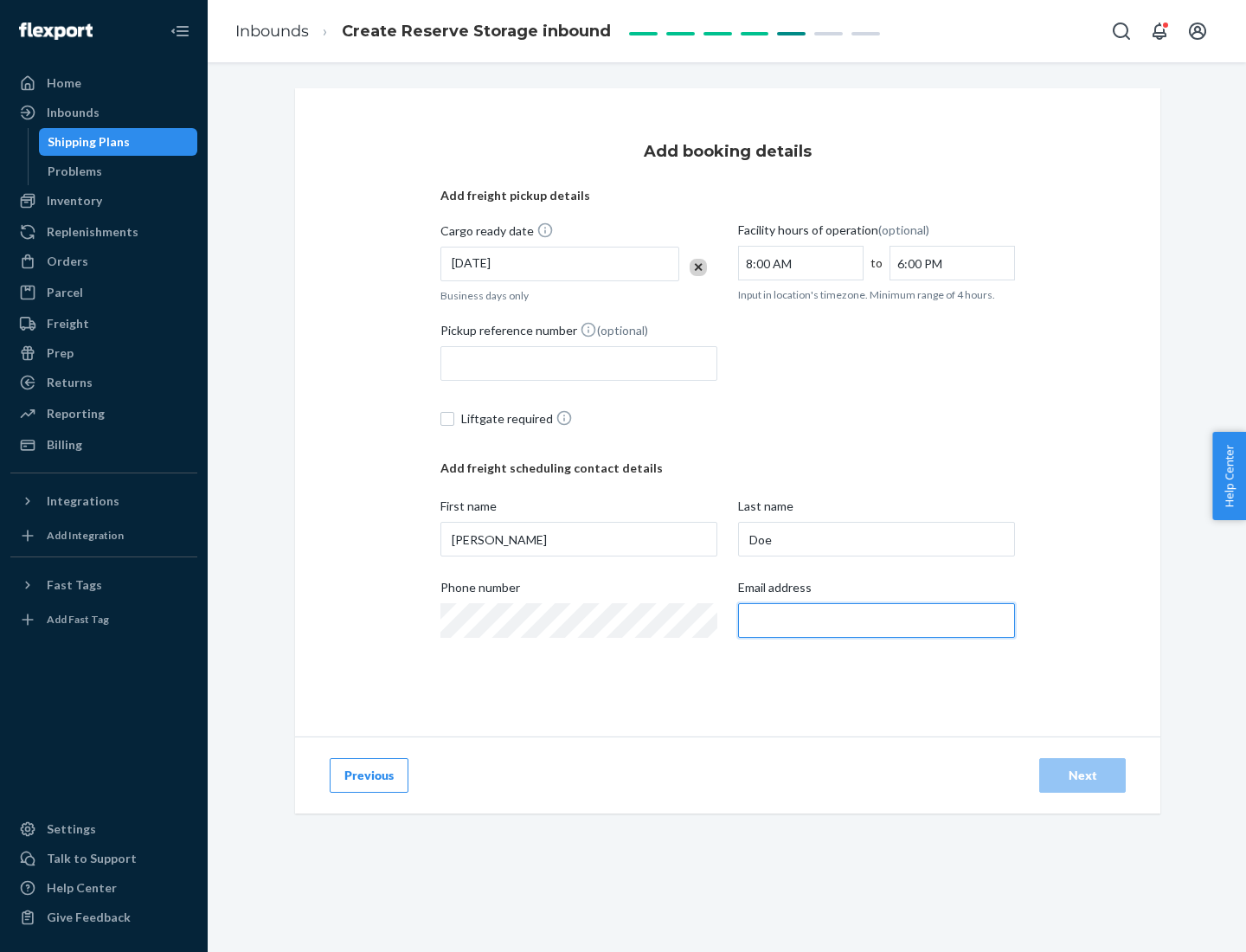
click at [876, 620] on input "Email address" at bounding box center [876, 621] width 277 height 35
type input "[EMAIL_ADDRESS][DOMAIN_NAME]"
click at [1083, 776] on div "Next" at bounding box center [1083, 775] width 57 height 18
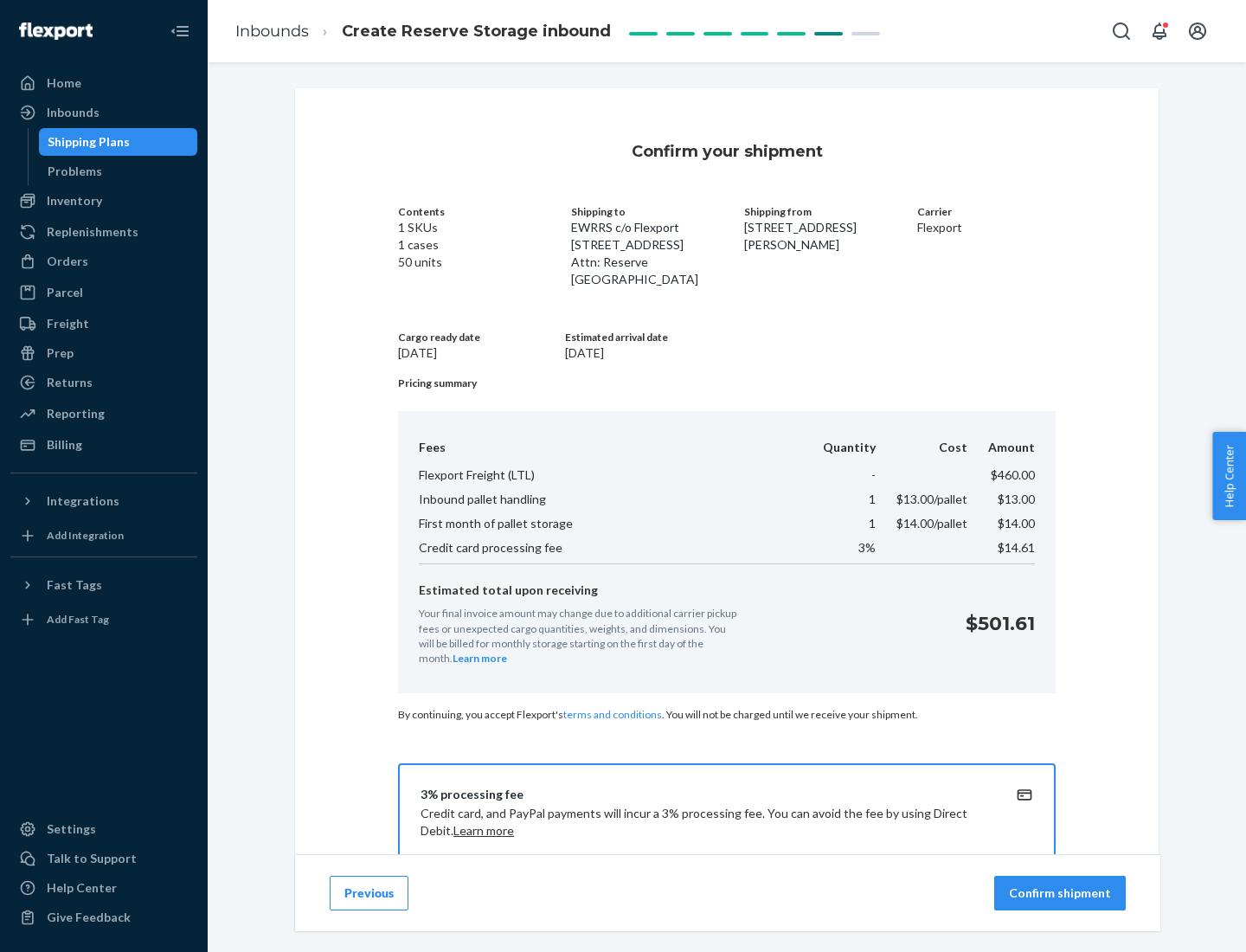
scroll to position [249, 0]
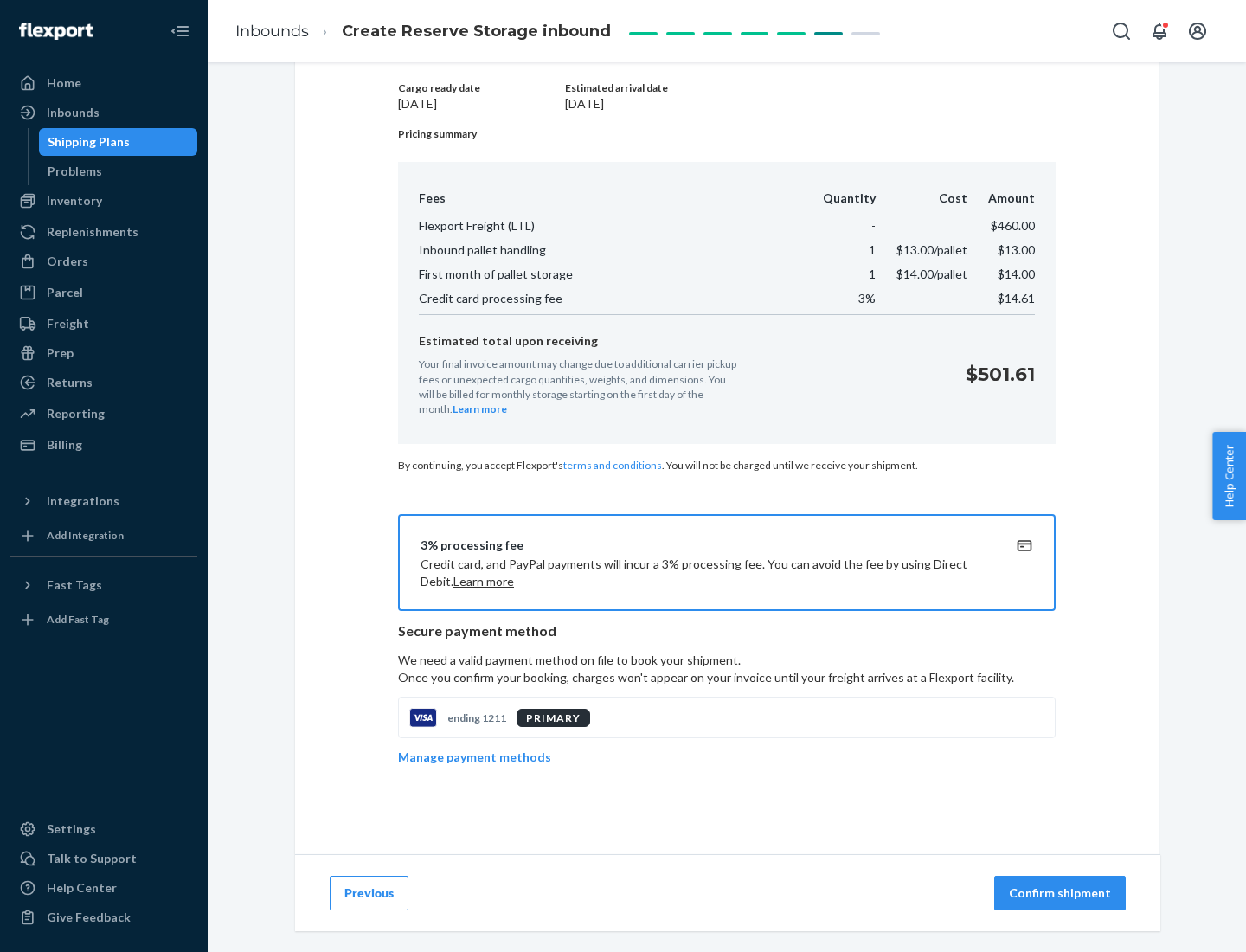
click at [1062, 893] on p "Confirm shipment" at bounding box center [1060, 893] width 102 height 18
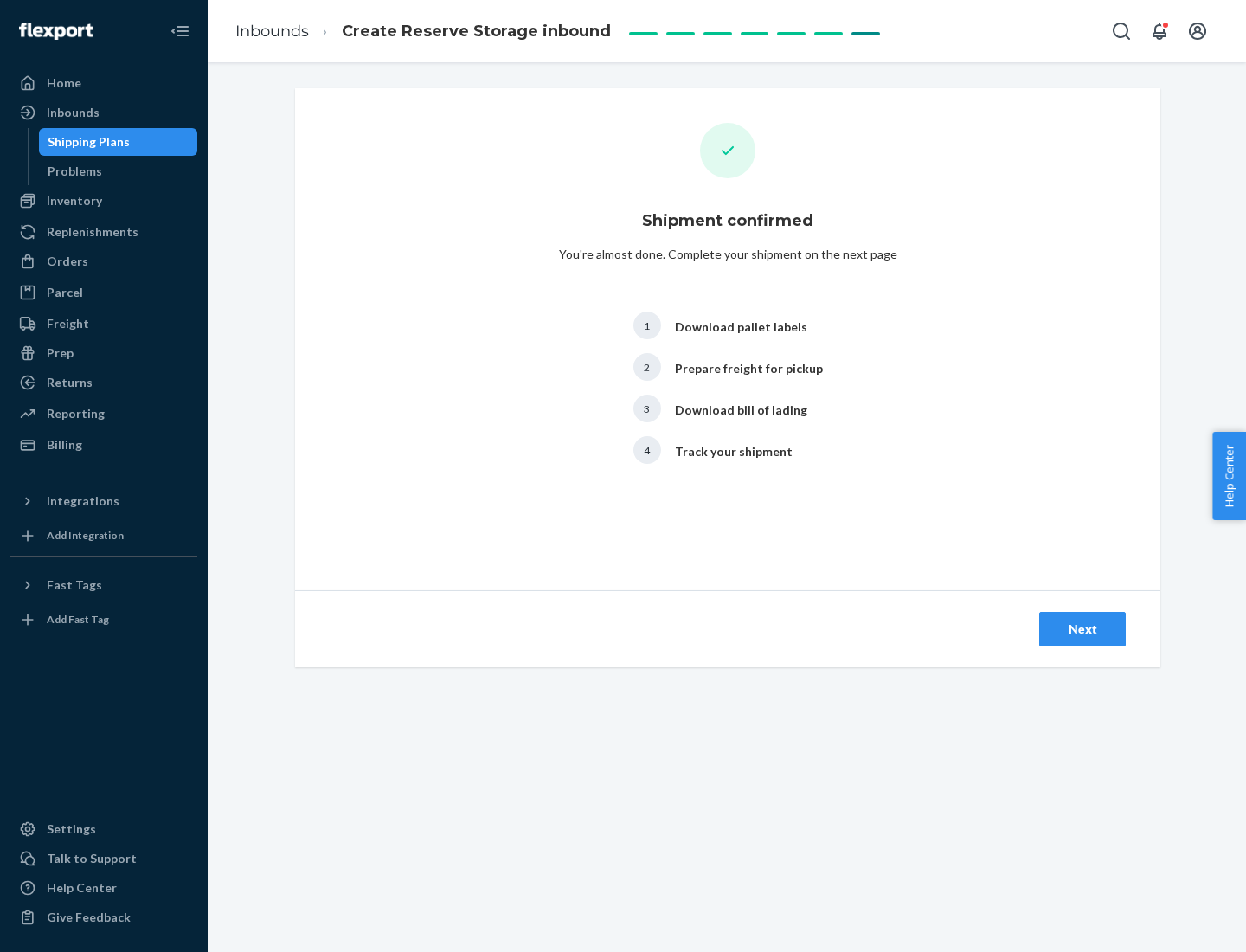
click at [1083, 629] on div "Next" at bounding box center [1083, 629] width 57 height 18
